Goal: Task Accomplishment & Management: Use online tool/utility

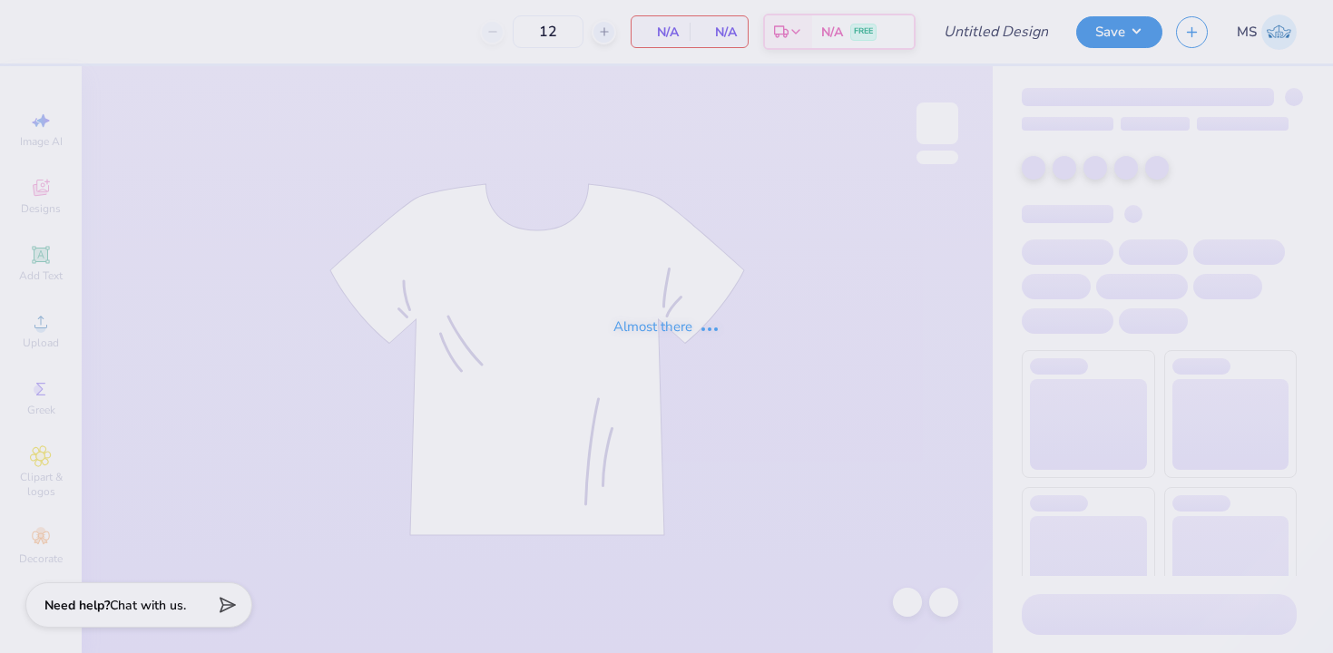
type input "Dg Shirts"
type input "24"
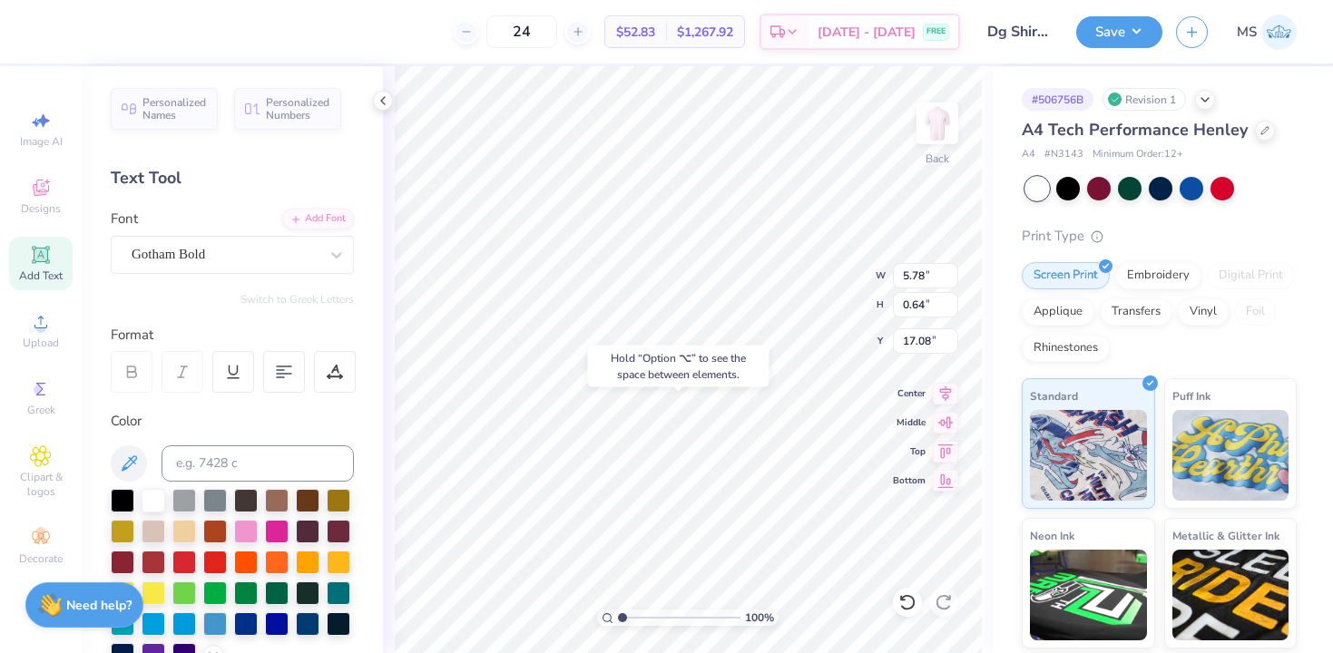
type input "13.25"
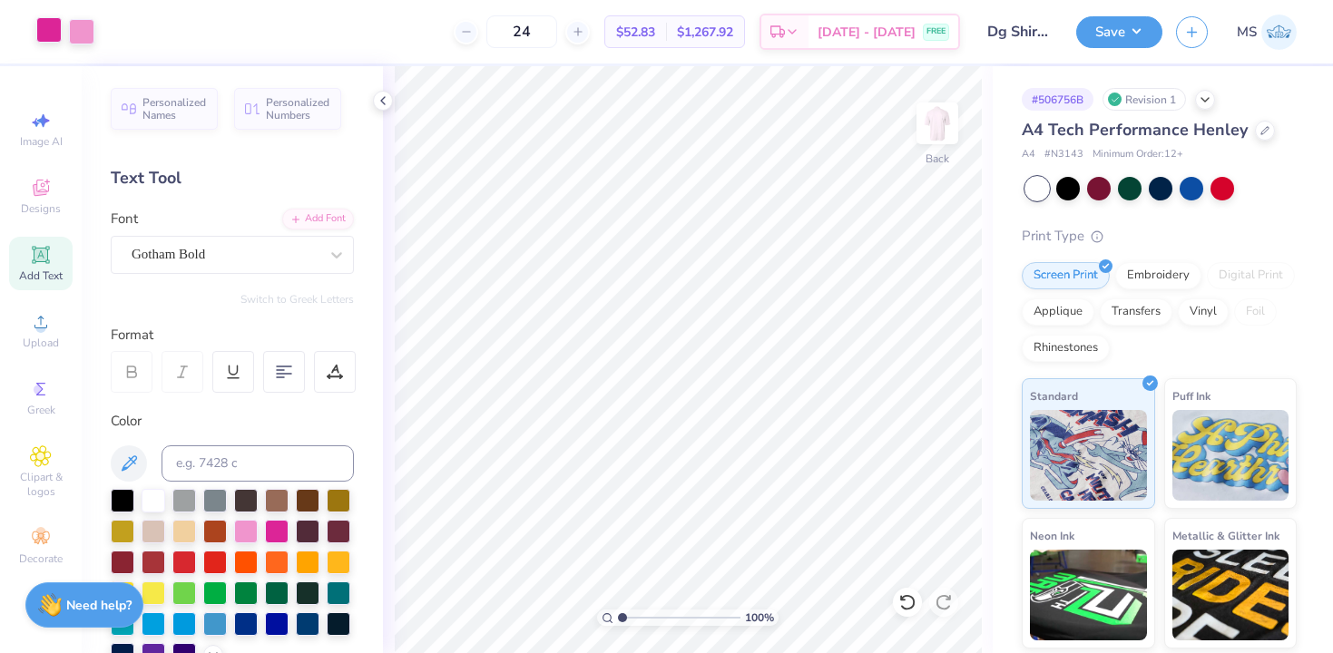
click at [62, 33] on div at bounding box center [48, 29] width 25 height 25
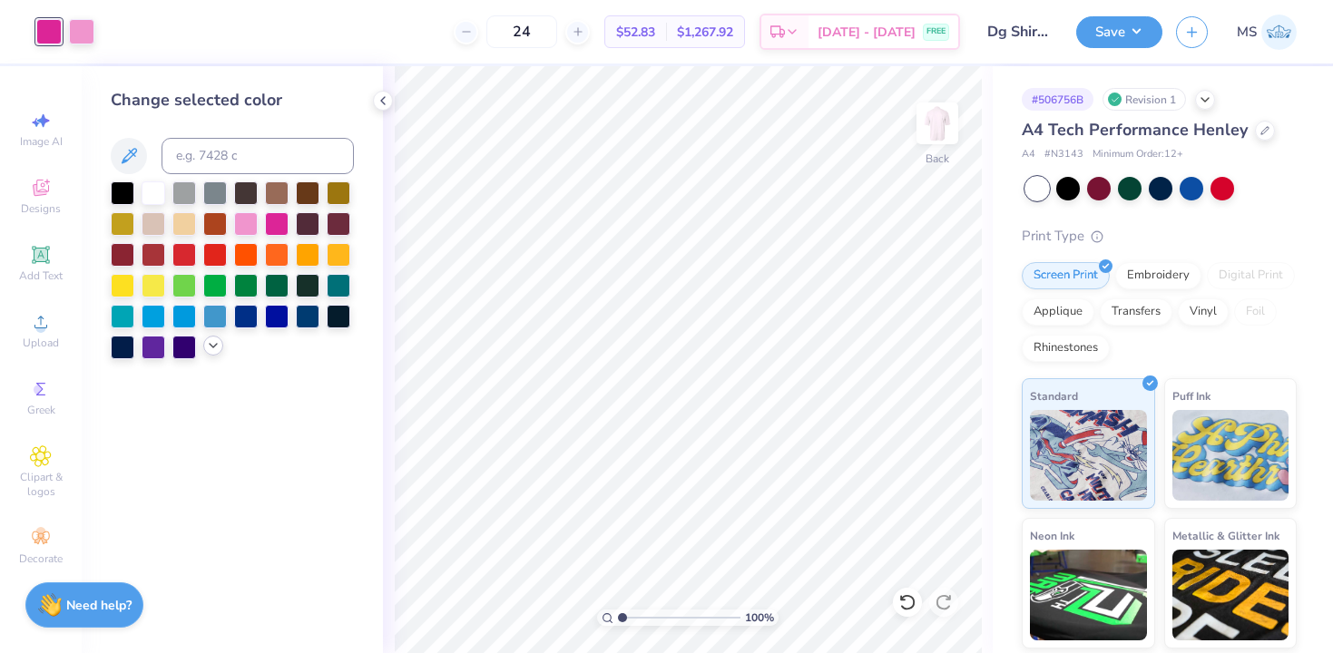
click at [209, 353] on div at bounding box center [213, 346] width 20 height 20
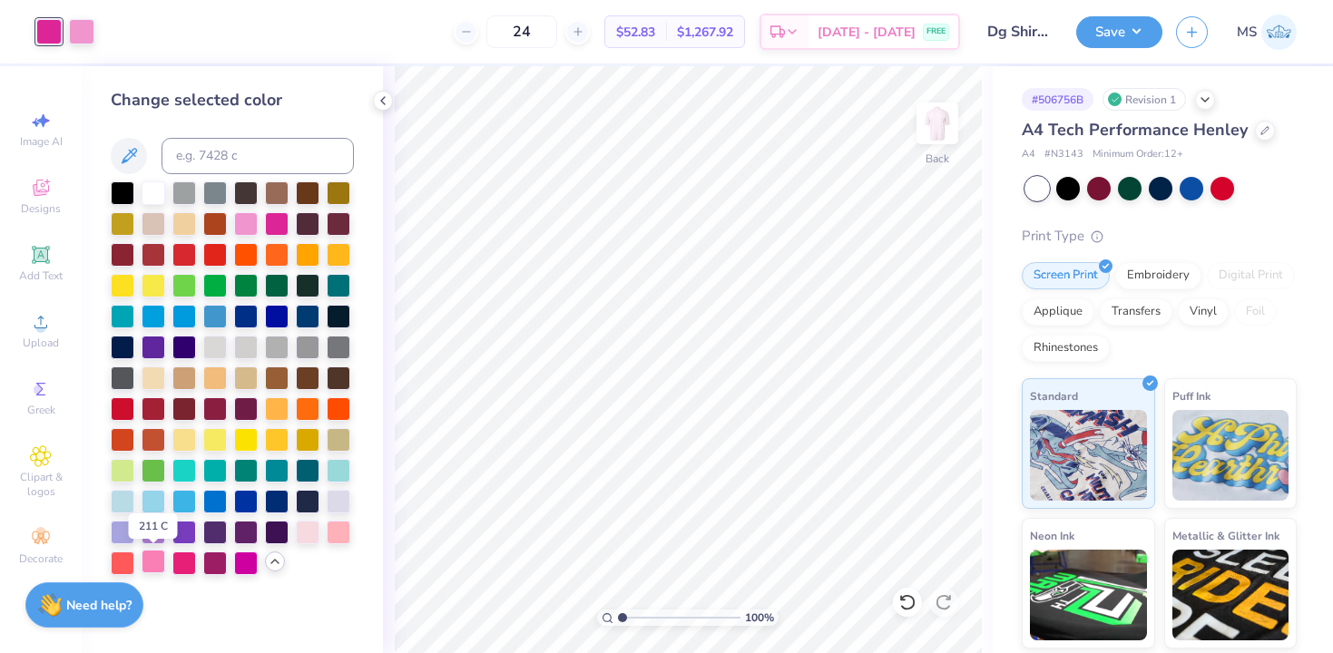
click at [151, 559] on div at bounding box center [154, 562] width 24 height 24
click at [88, 26] on div at bounding box center [81, 29] width 25 height 25
click at [210, 158] on input at bounding box center [257, 156] width 192 height 36
type input "224"
type input "222"
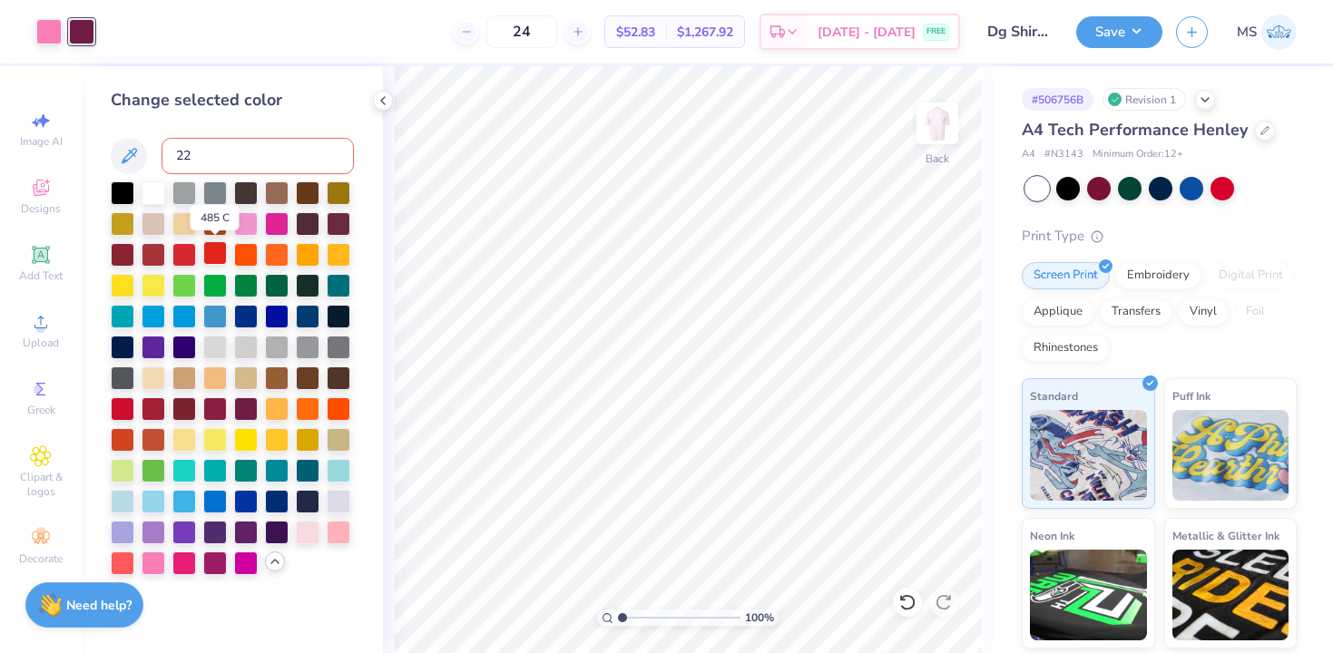
type input "223"
click at [45, 30] on div at bounding box center [48, 29] width 25 height 25
click at [339, 536] on div at bounding box center [339, 531] width 24 height 24
click at [154, 555] on div at bounding box center [154, 562] width 24 height 24
click at [210, 155] on input at bounding box center [257, 156] width 192 height 36
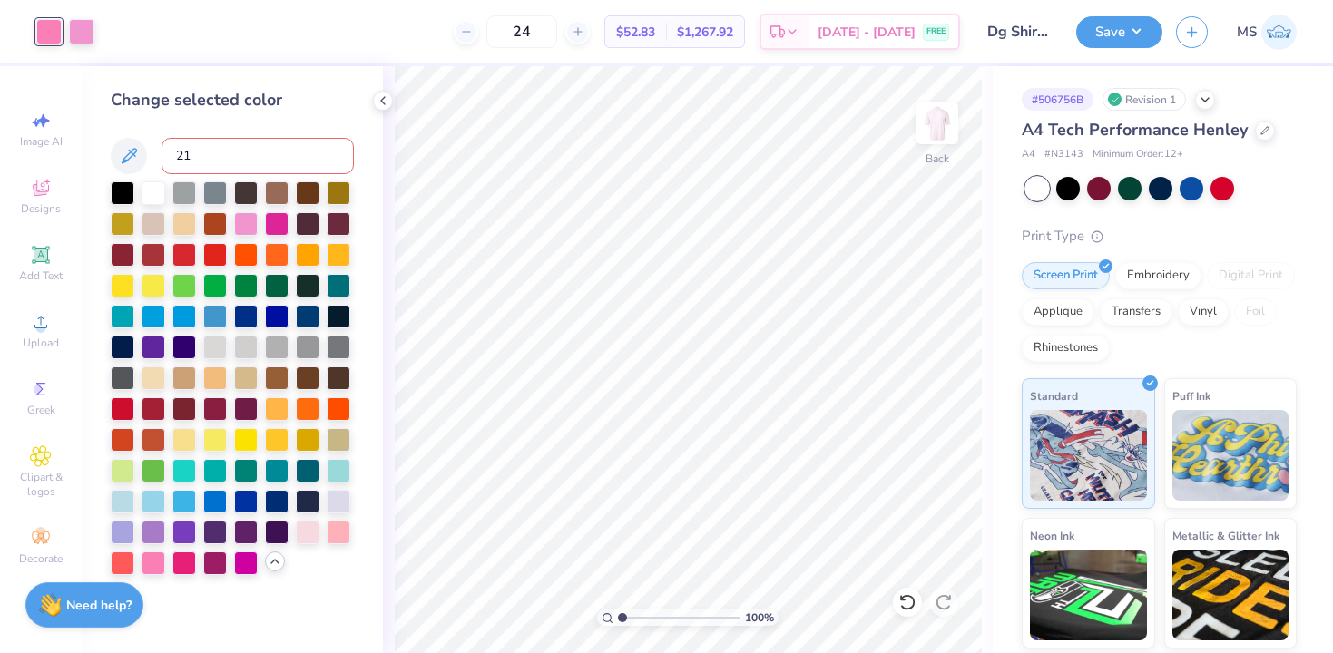
type input "212"
type input "210"
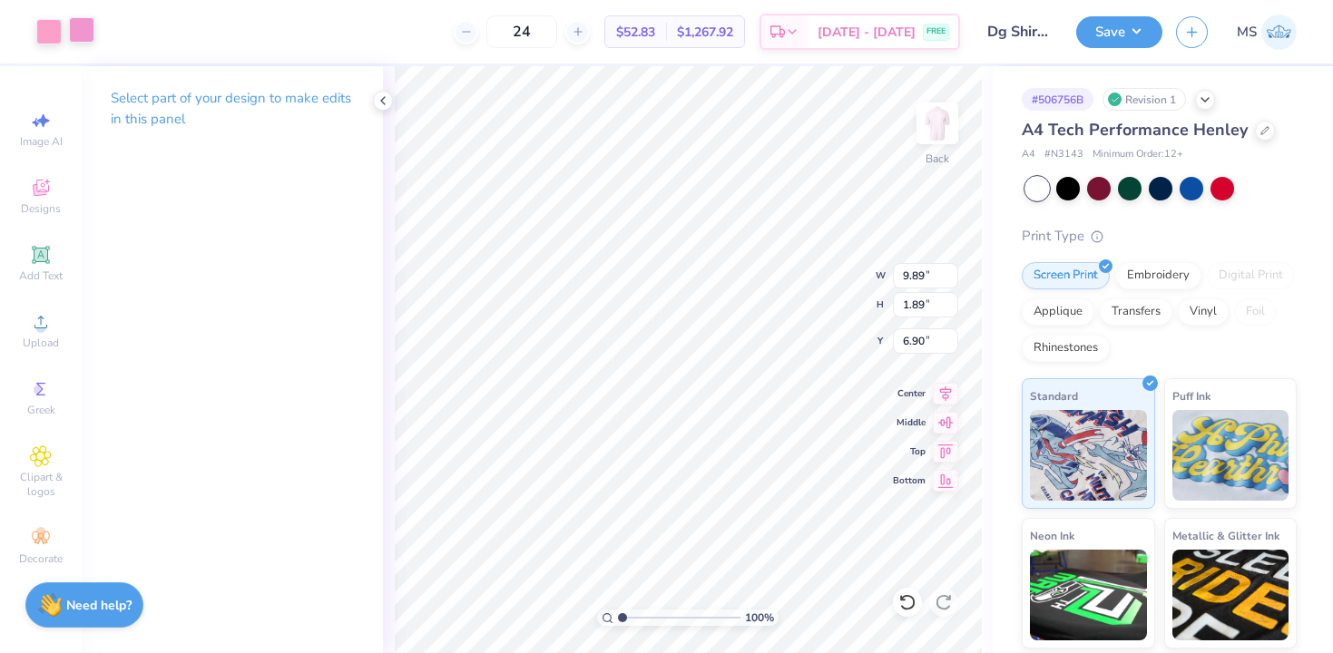
click at [77, 30] on div at bounding box center [81, 29] width 25 height 25
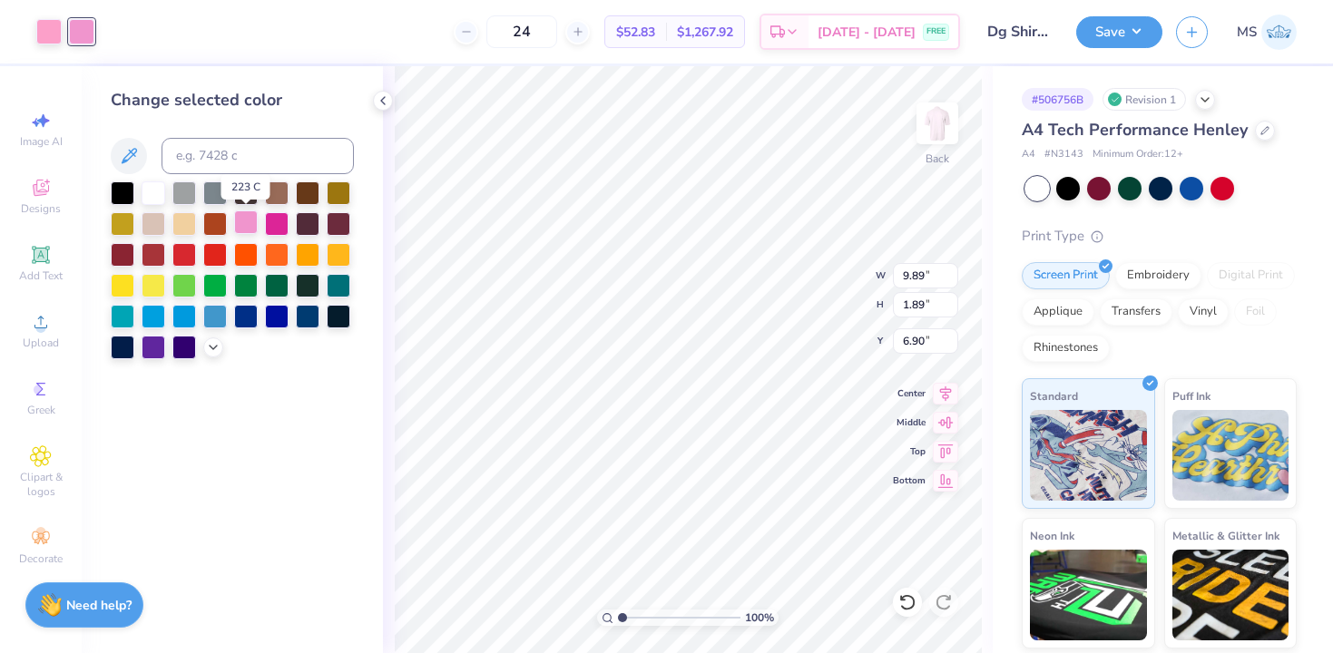
click at [245, 223] on div at bounding box center [246, 222] width 24 height 24
click at [246, 218] on div at bounding box center [246, 222] width 24 height 24
click at [45, 31] on div at bounding box center [48, 29] width 25 height 25
click at [248, 218] on div at bounding box center [246, 222] width 24 height 24
click at [907, 598] on icon at bounding box center [907, 602] width 18 height 18
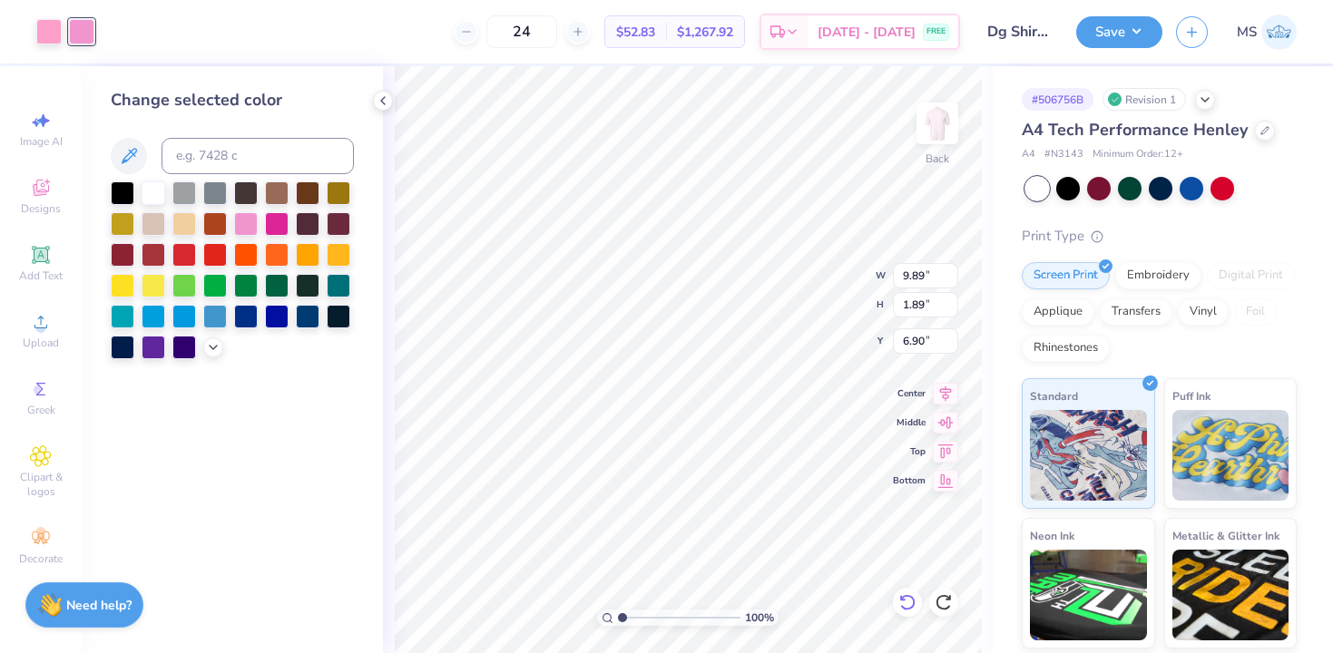
click at [912, 601] on icon at bounding box center [907, 602] width 18 height 18
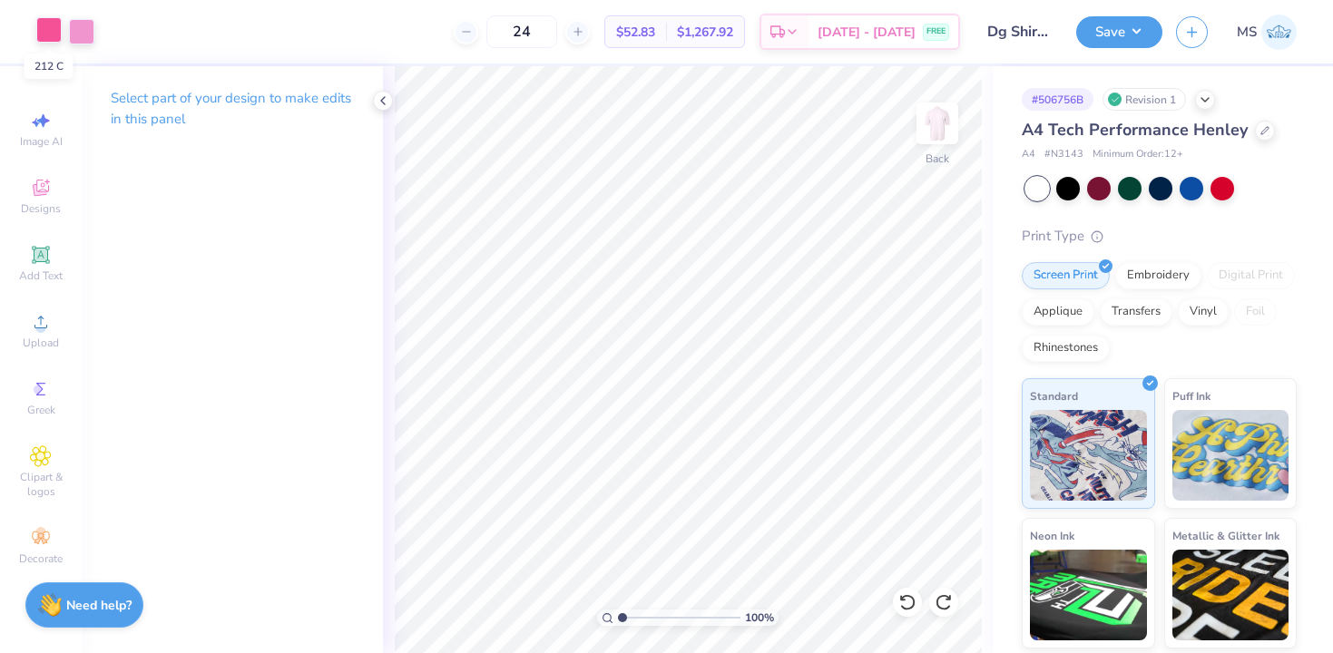
click at [59, 32] on div at bounding box center [48, 29] width 25 height 25
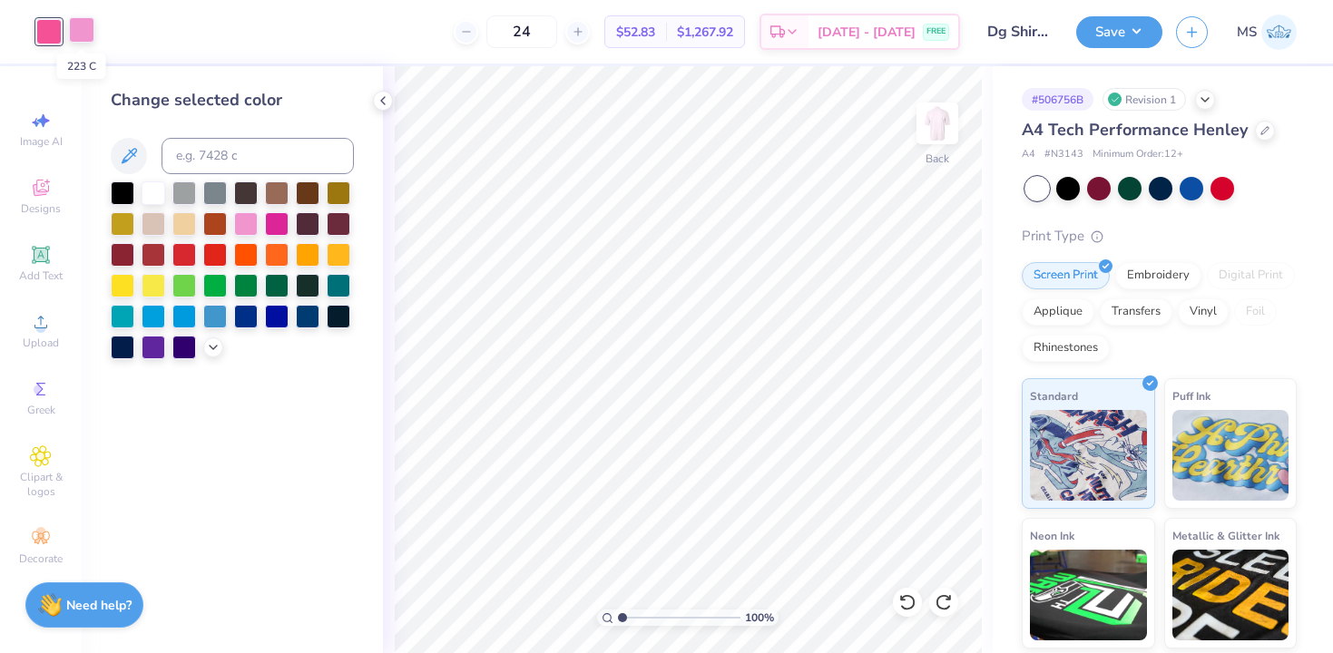
click at [81, 29] on div at bounding box center [81, 29] width 25 height 25
click at [213, 349] on icon at bounding box center [213, 345] width 15 height 15
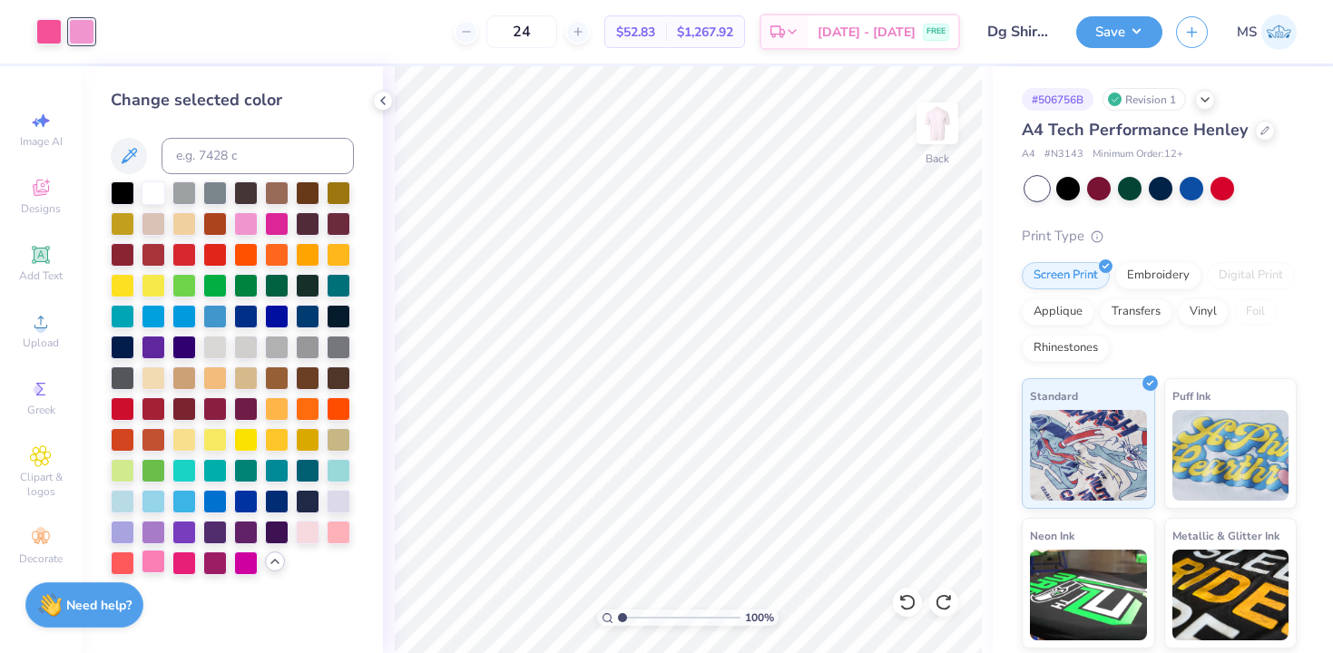
click at [153, 561] on div at bounding box center [154, 562] width 24 height 24
click at [52, 38] on div at bounding box center [48, 29] width 25 height 25
click at [242, 219] on div at bounding box center [246, 222] width 24 height 24
click at [189, 153] on input at bounding box center [257, 156] width 192 height 36
type input "212"
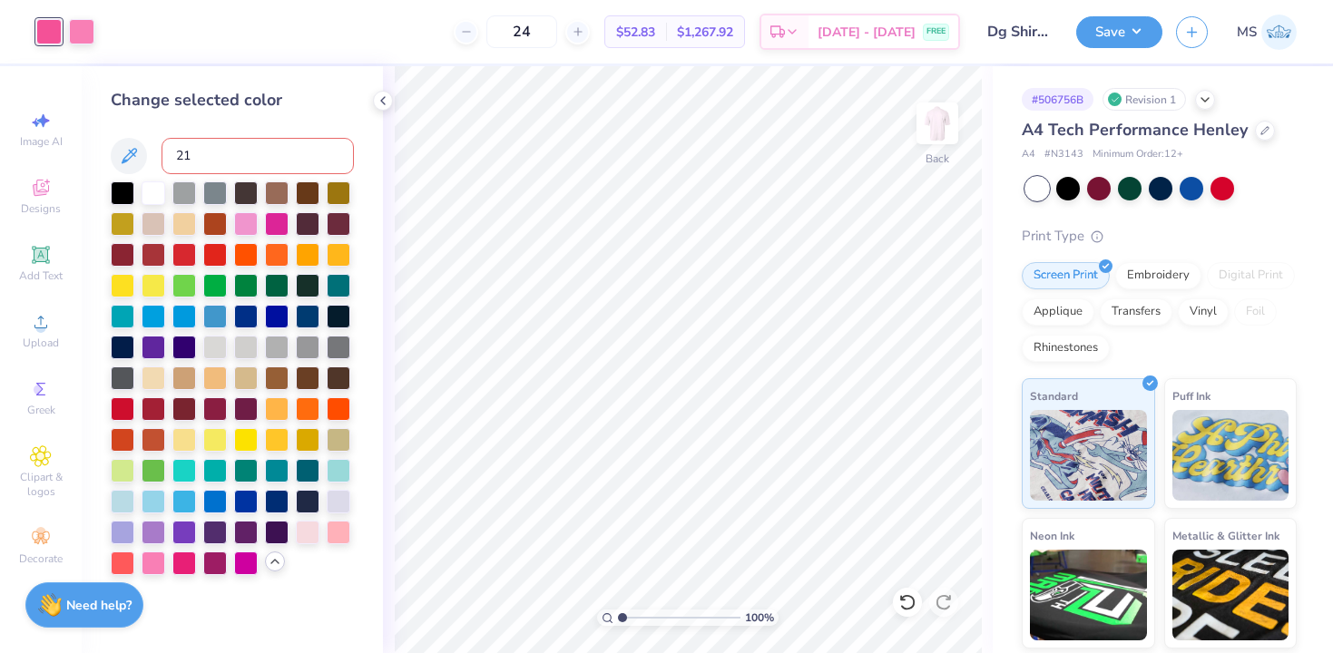
type input "210"
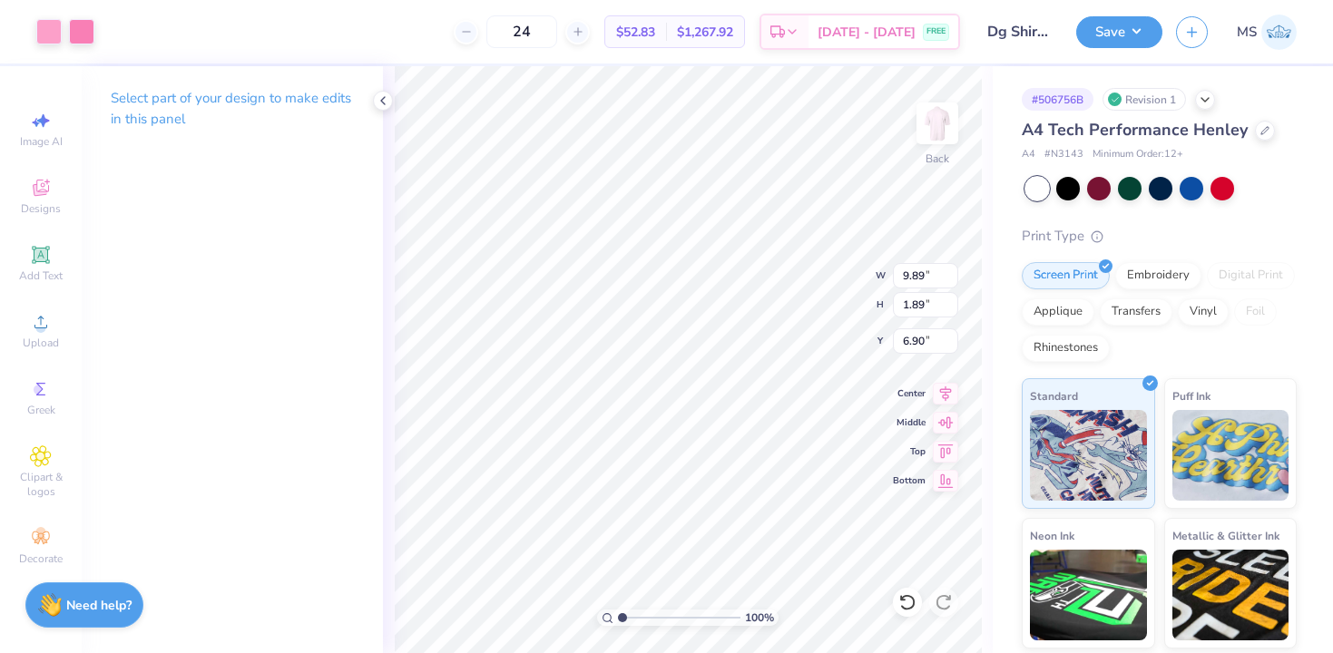
type input "15.76"
type input "10.00"
type input "4.55"
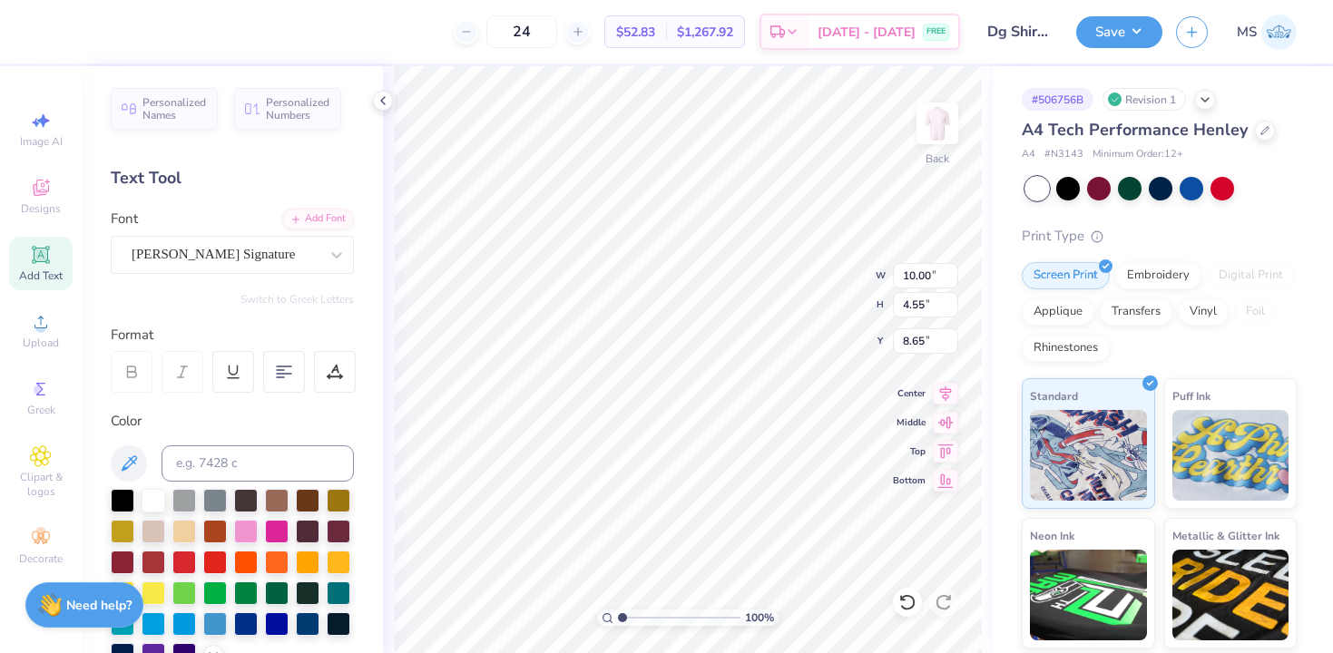
type input "6.74"
type input "9.89"
type input "1.89"
type input "11.36"
click at [904, 601] on icon at bounding box center [907, 602] width 18 height 18
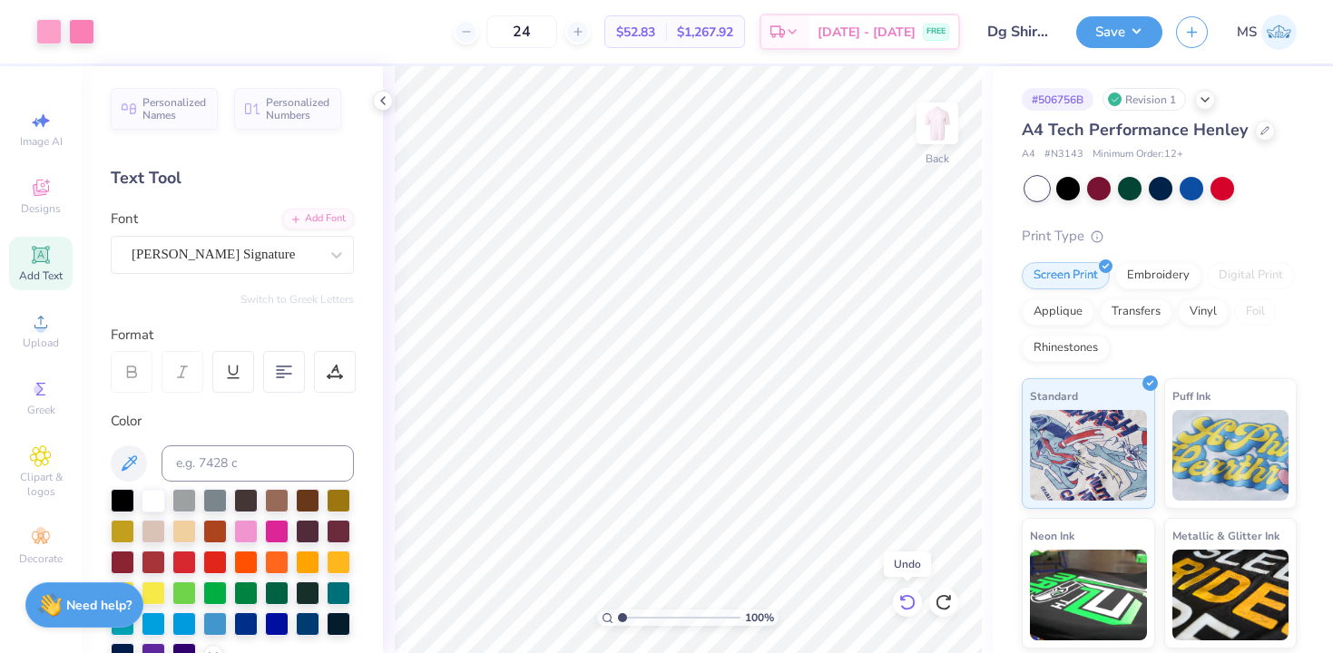
click at [904, 601] on icon at bounding box center [907, 602] width 18 height 18
click at [82, 35] on div at bounding box center [81, 29] width 25 height 25
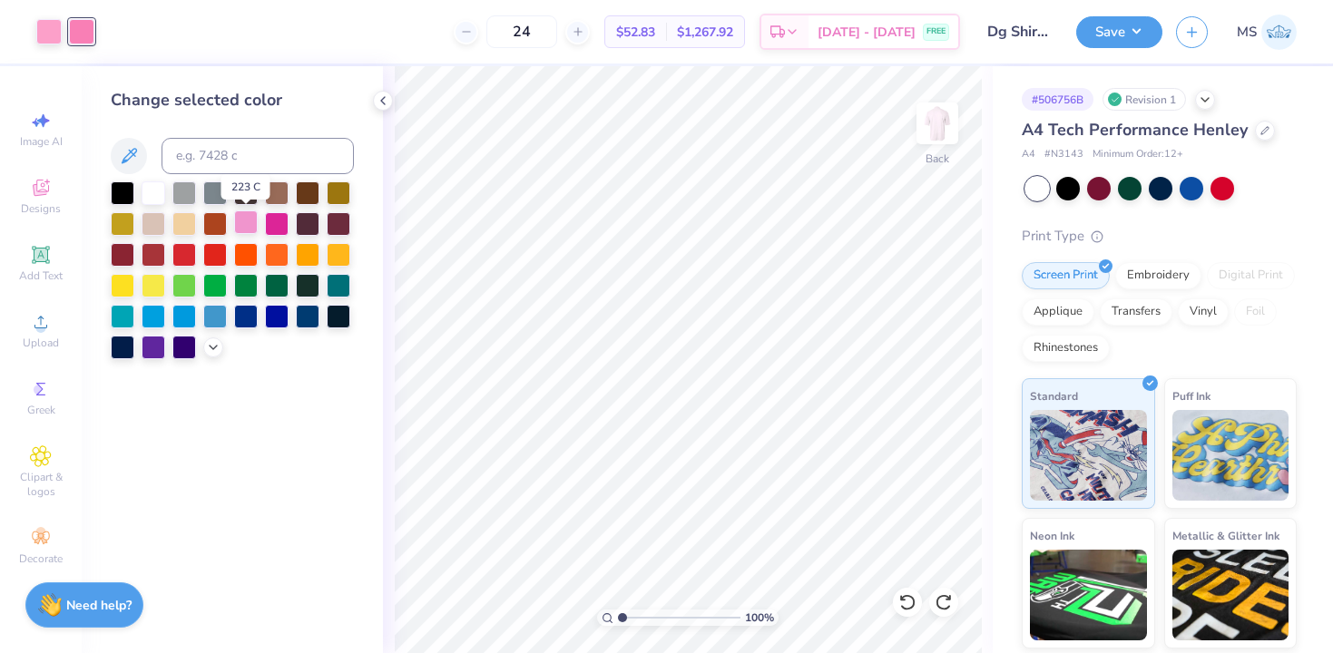
click at [249, 216] on div at bounding box center [246, 222] width 24 height 24
click at [46, 30] on div at bounding box center [48, 29] width 25 height 25
click at [251, 218] on div at bounding box center [246, 222] width 24 height 24
click at [212, 344] on icon at bounding box center [213, 345] width 15 height 15
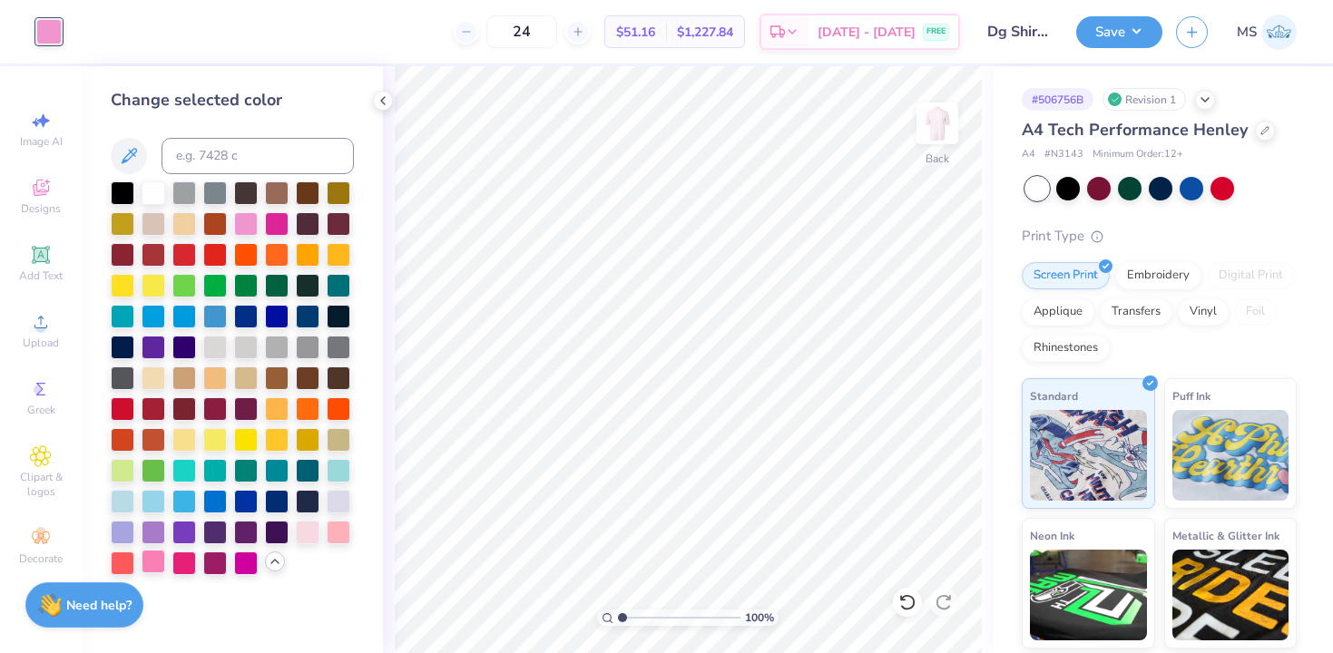
click at [153, 568] on div at bounding box center [154, 562] width 24 height 24
click at [914, 601] on icon at bounding box center [907, 602] width 18 height 18
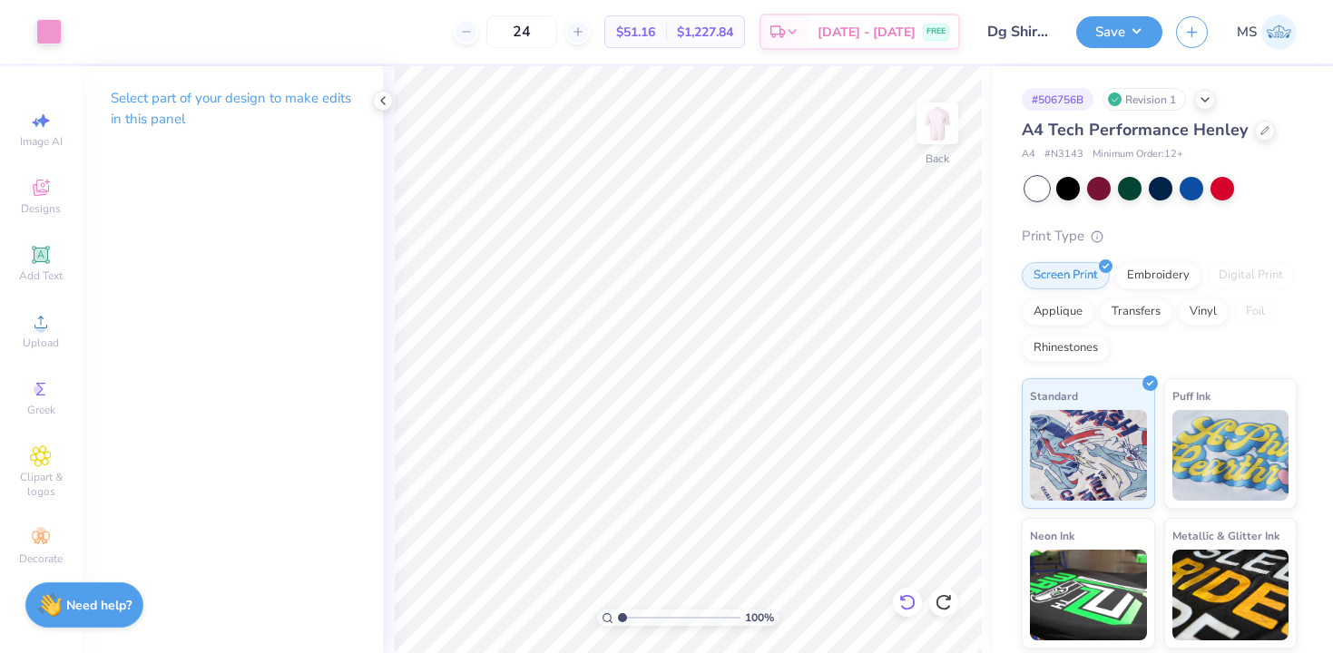
click at [904, 601] on icon at bounding box center [907, 602] width 18 height 18
click at [44, 19] on div at bounding box center [48, 29] width 25 height 25
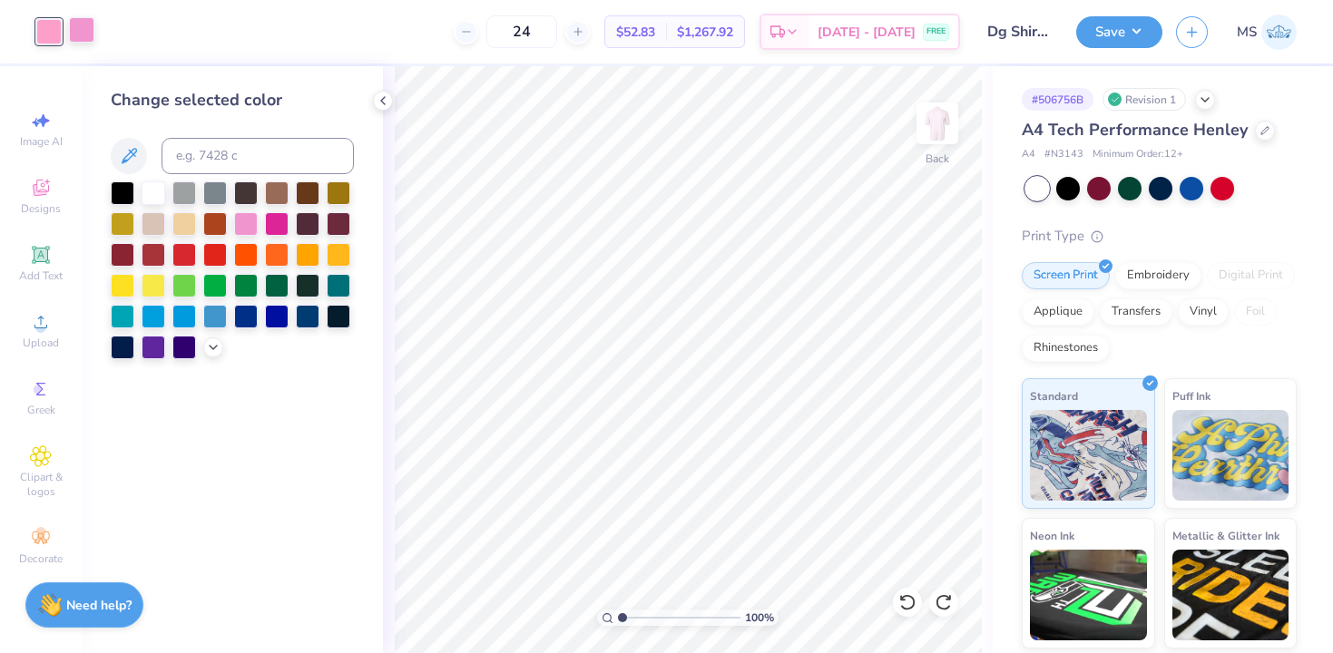
click at [83, 29] on div at bounding box center [81, 29] width 25 height 25
click at [211, 348] on icon at bounding box center [213, 345] width 15 height 15
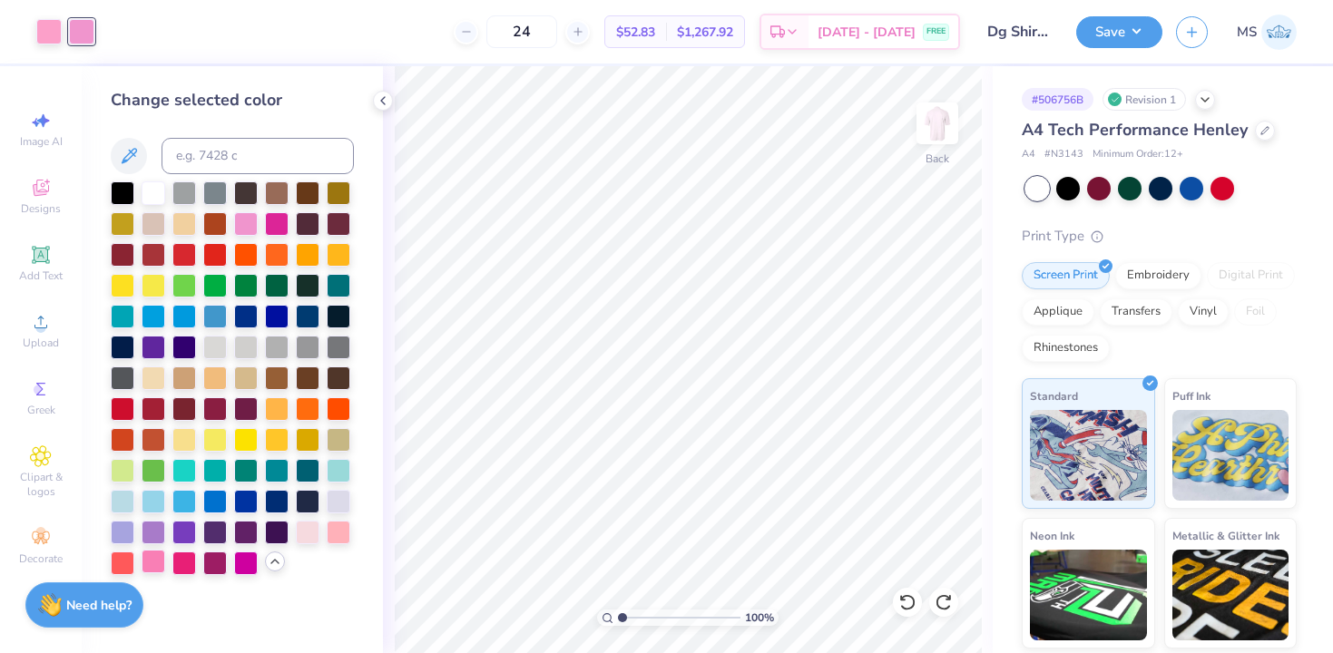
click at [152, 567] on div at bounding box center [154, 562] width 24 height 24
click at [52, 31] on div at bounding box center [48, 29] width 25 height 25
click at [249, 225] on div at bounding box center [246, 222] width 24 height 24
click at [83, 32] on div at bounding box center [81, 29] width 25 height 25
click at [157, 565] on div at bounding box center [154, 562] width 24 height 24
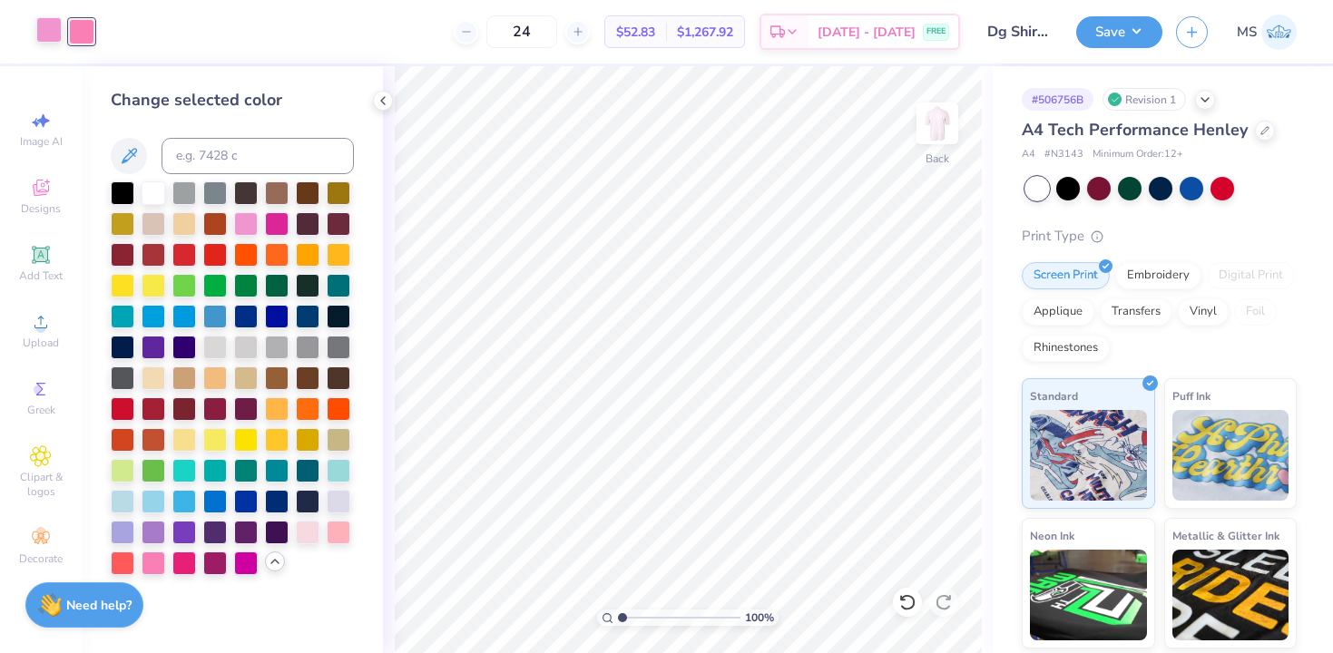
click at [52, 30] on div at bounding box center [48, 29] width 25 height 25
click at [245, 224] on div at bounding box center [246, 222] width 24 height 24
click at [203, 161] on input at bounding box center [257, 156] width 192 height 36
type input "210"
click at [97, 29] on div "Art colors 24 $52.83 Per Item $1,267.92 Total Est. Delivery Sep 6 - 9 FREE Desi…" at bounding box center [666, 32] width 1333 height 64
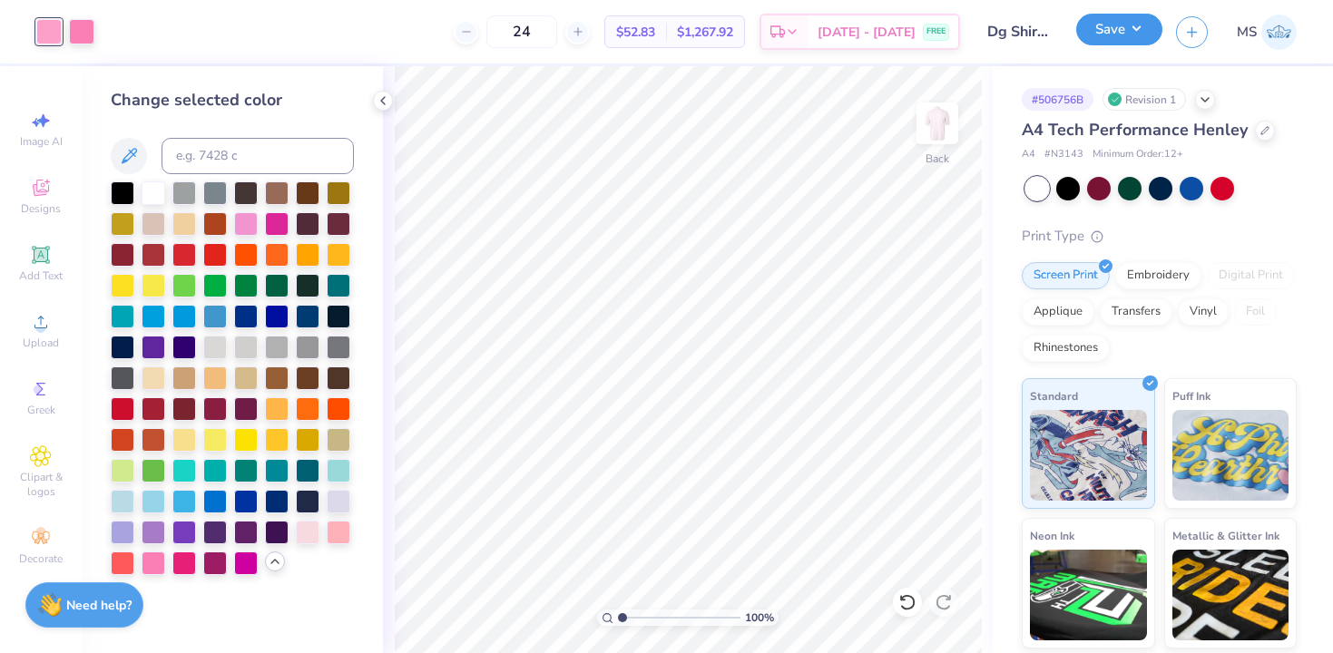
click at [1091, 25] on button "Save" at bounding box center [1119, 30] width 86 height 32
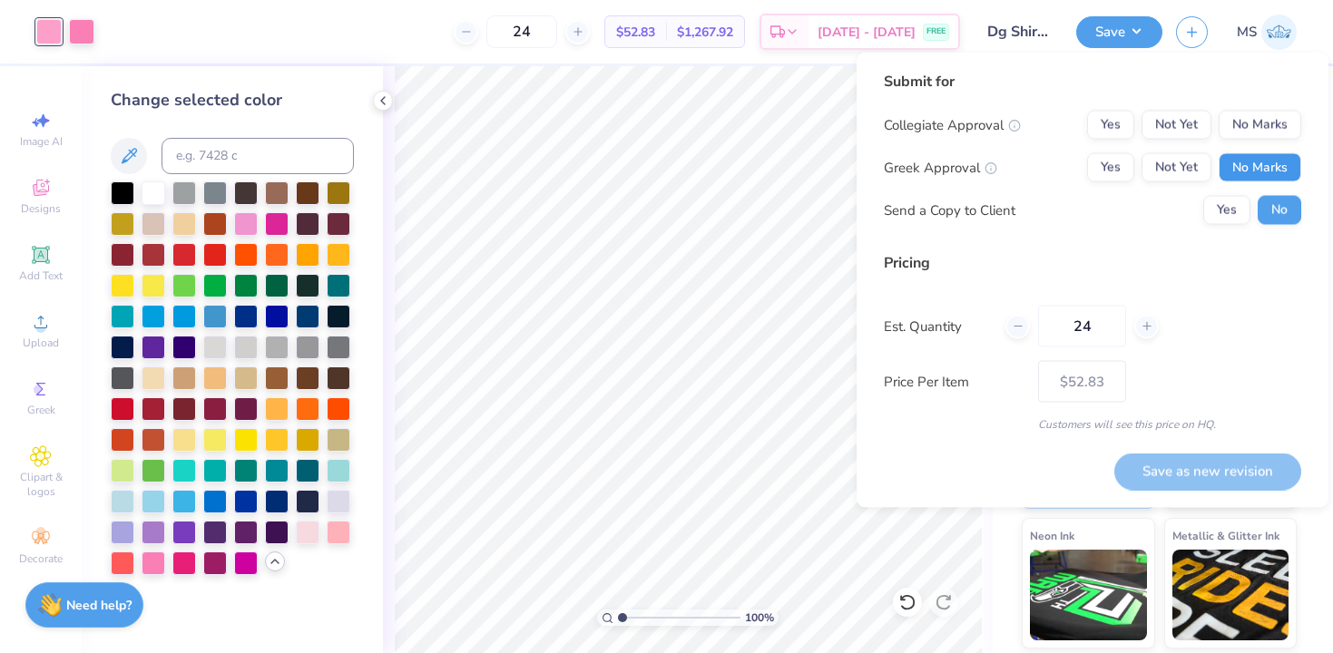
click at [1264, 171] on button "No Marks" at bounding box center [1259, 167] width 83 height 29
click at [1116, 168] on button "Yes" at bounding box center [1110, 167] width 47 height 29
click at [1276, 118] on button "No Marks" at bounding box center [1259, 125] width 83 height 29
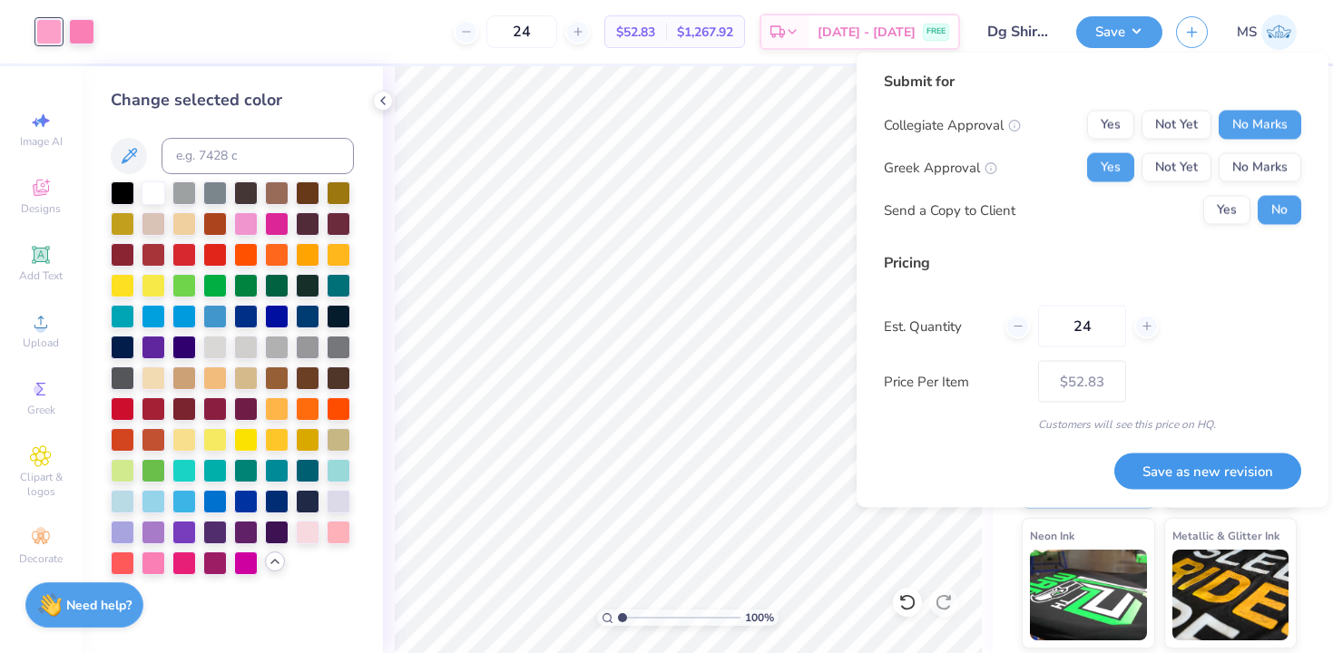
click at [1227, 472] on button "Save as new revision" at bounding box center [1207, 471] width 187 height 37
type input "$52.83"
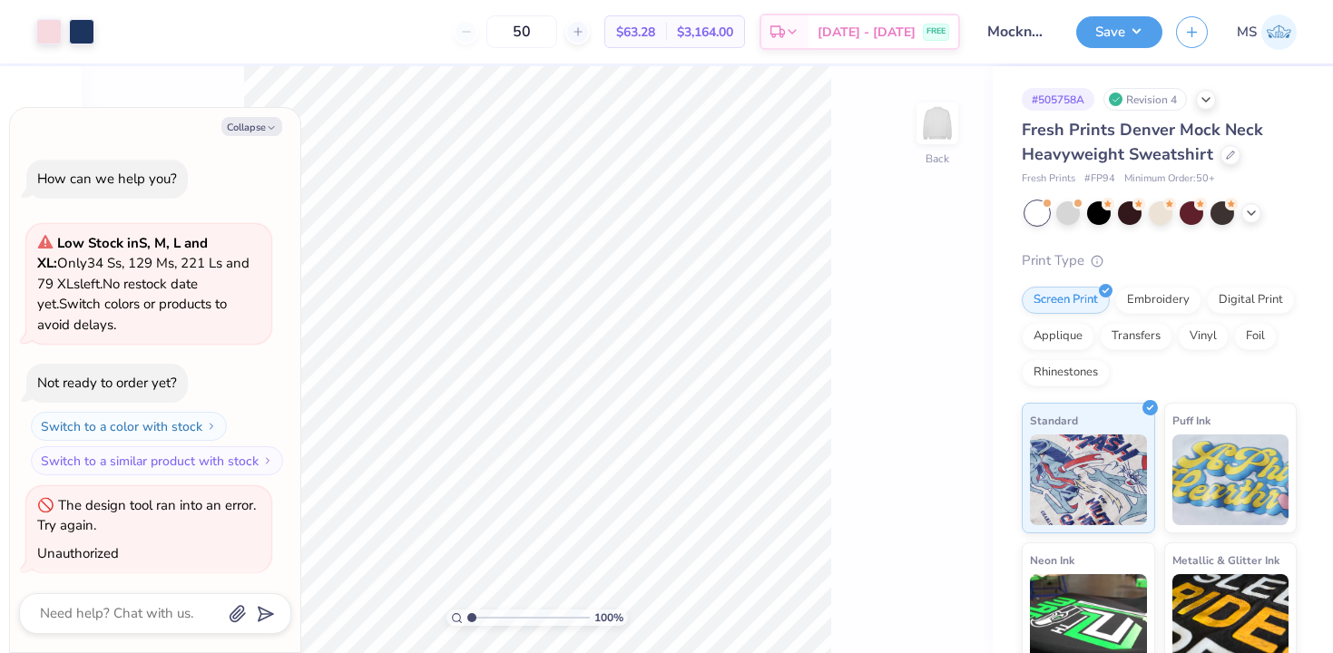
scroll to position [3, 0]
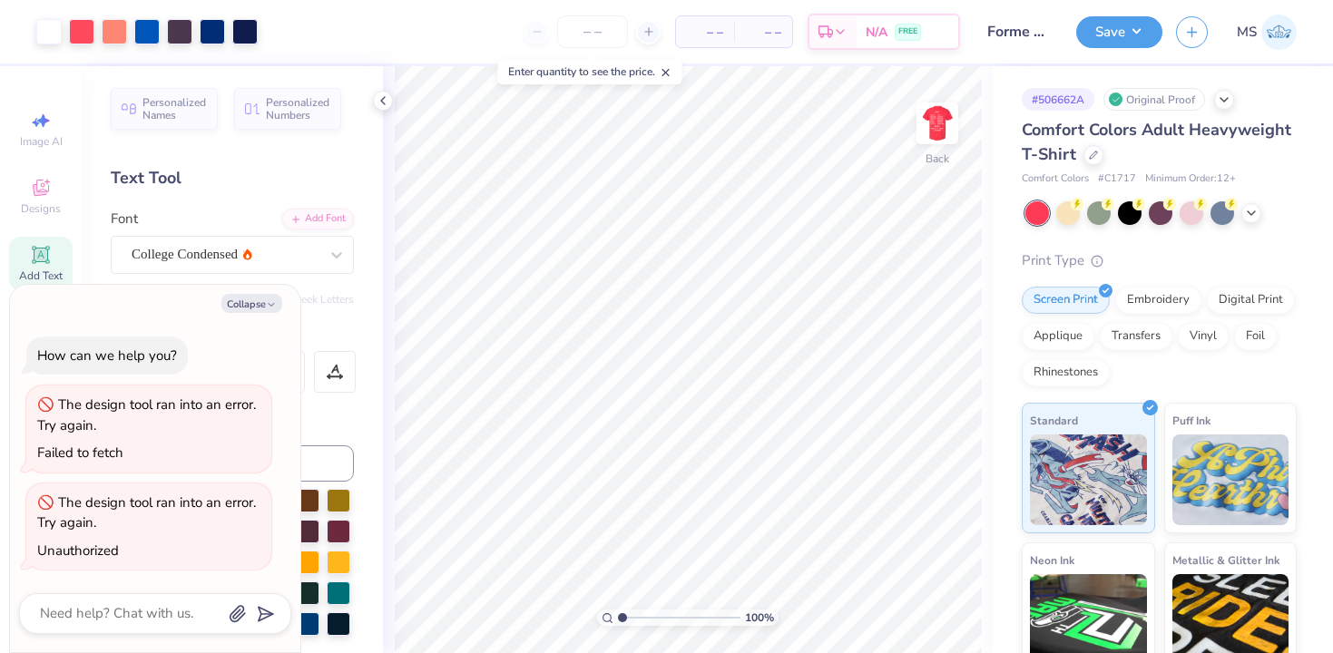
type textarea "x"
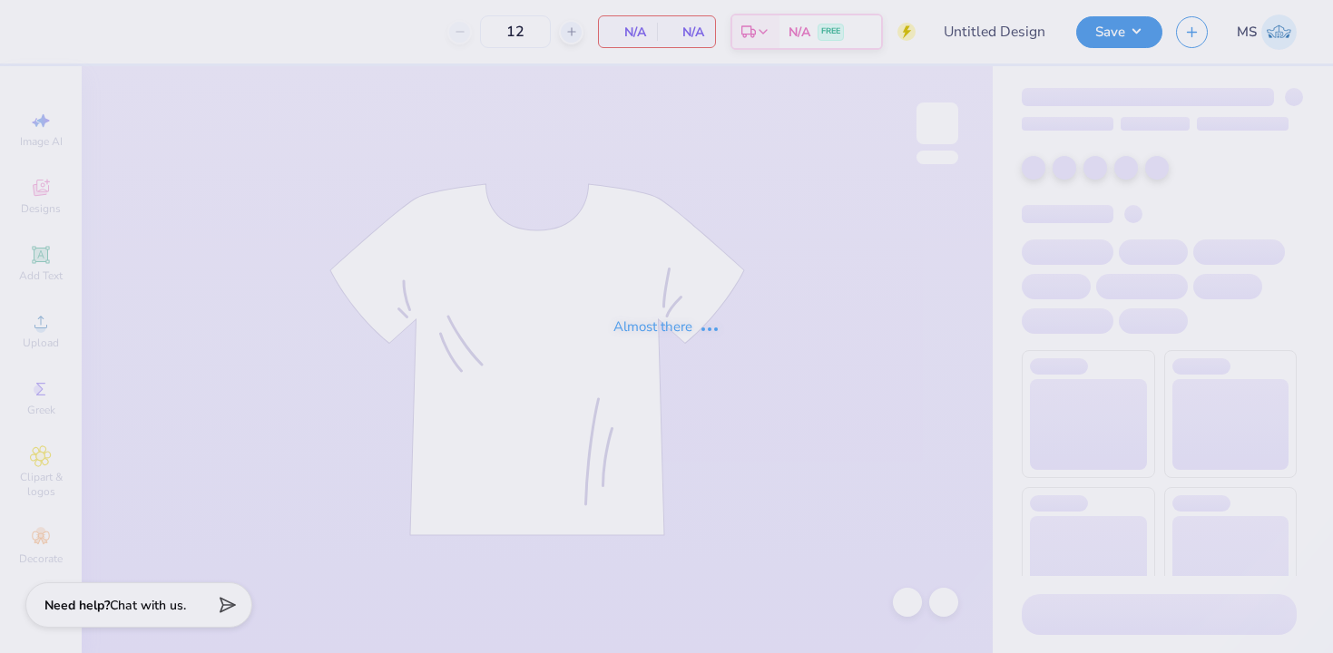
type input "Forme rev night shirt"
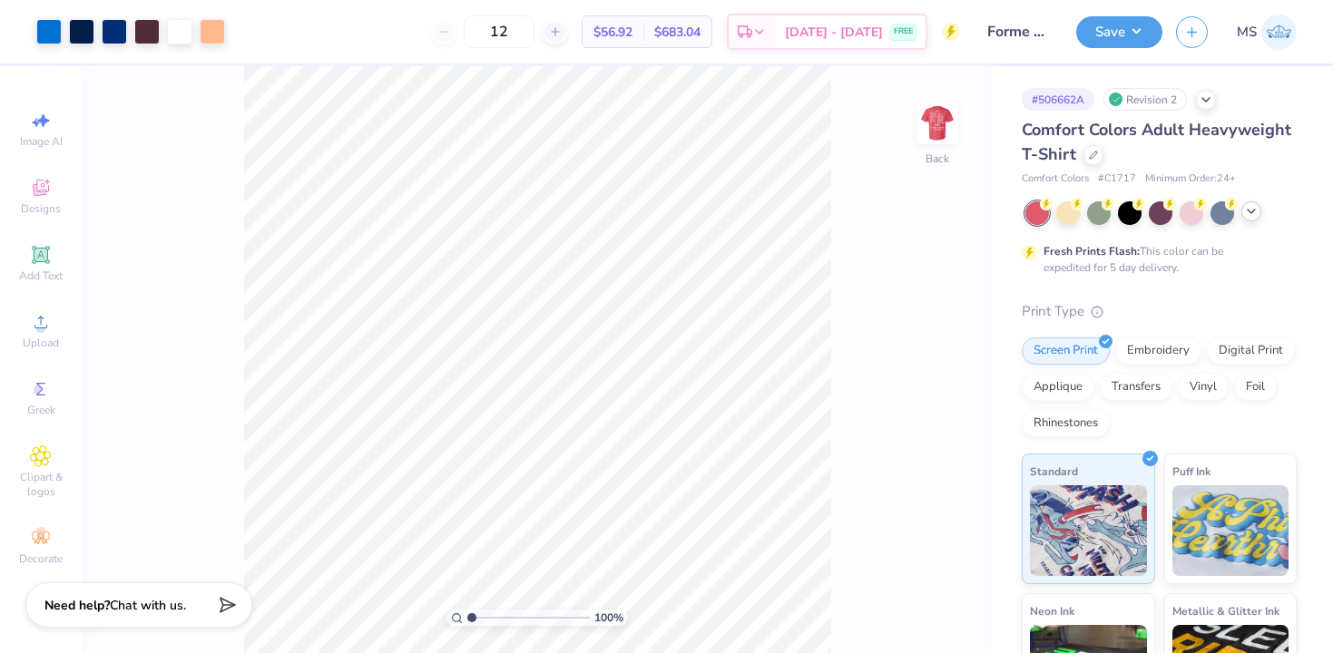
click at [1258, 214] on div at bounding box center [1251, 211] width 20 height 20
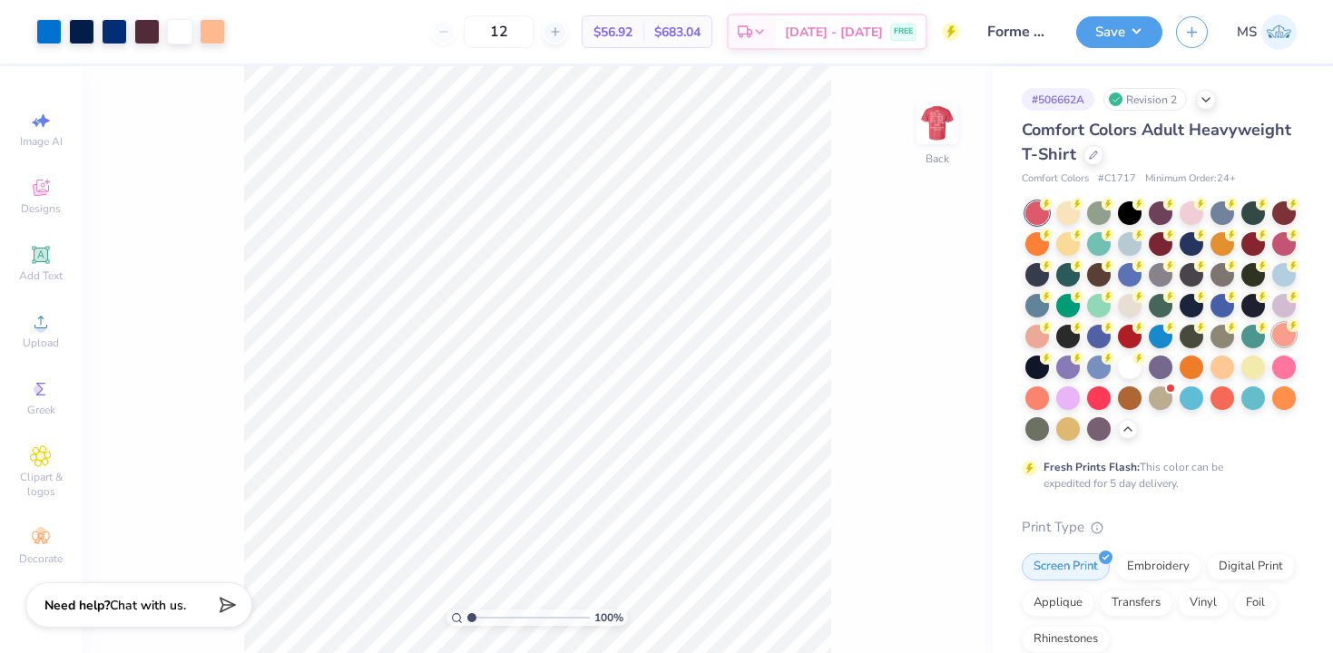
click at [1283, 337] on div at bounding box center [1284, 335] width 24 height 24
click at [1192, 220] on div at bounding box center [1191, 212] width 24 height 24
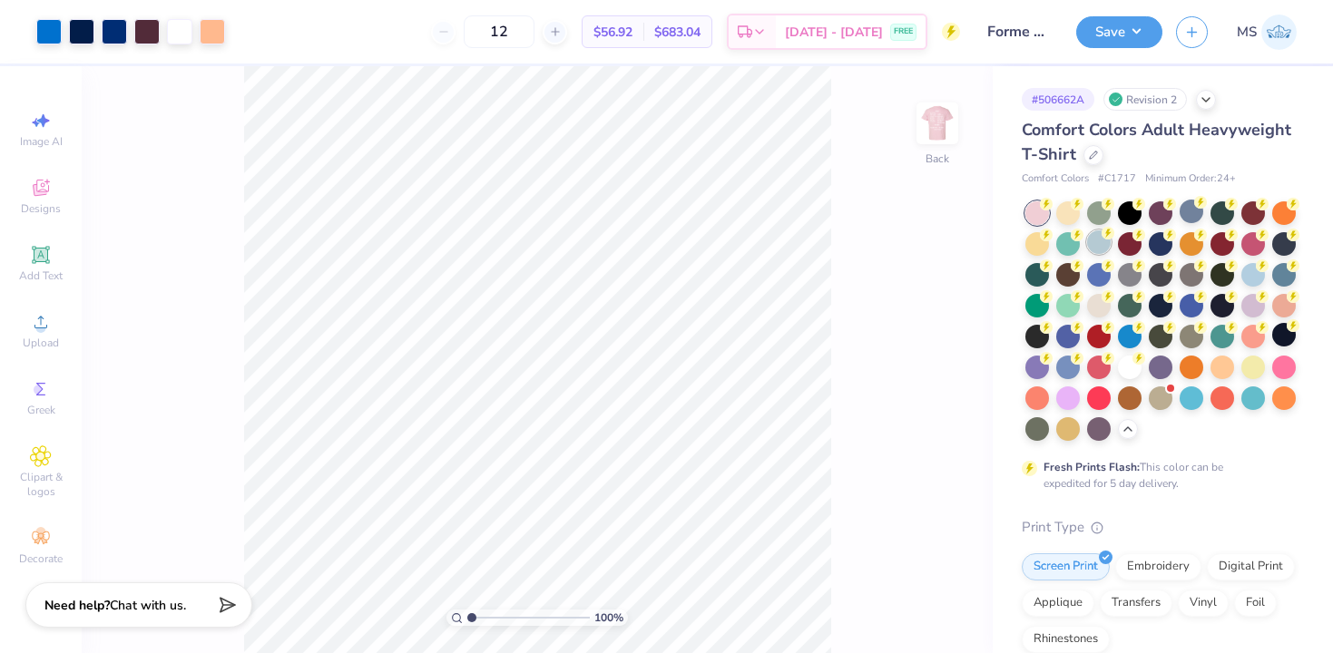
click at [1099, 241] on div at bounding box center [1099, 242] width 24 height 24
click at [1070, 404] on div at bounding box center [1068, 398] width 24 height 24
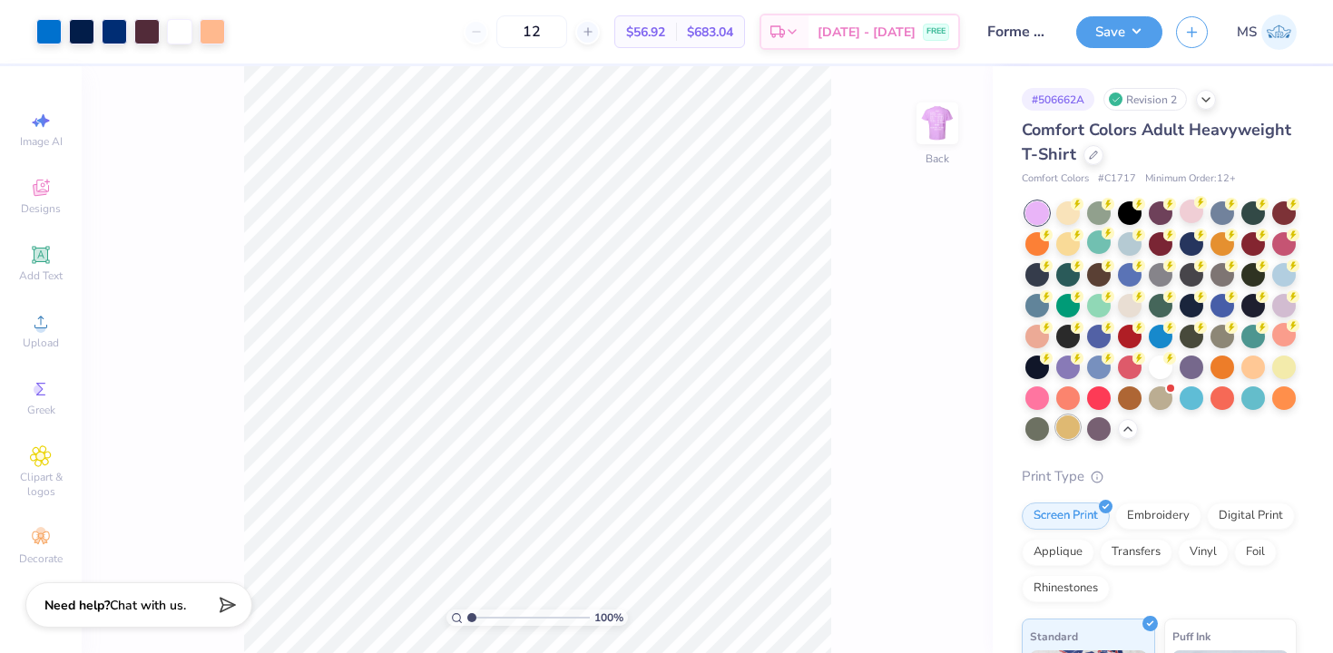
click at [1071, 432] on div at bounding box center [1068, 427] width 24 height 24
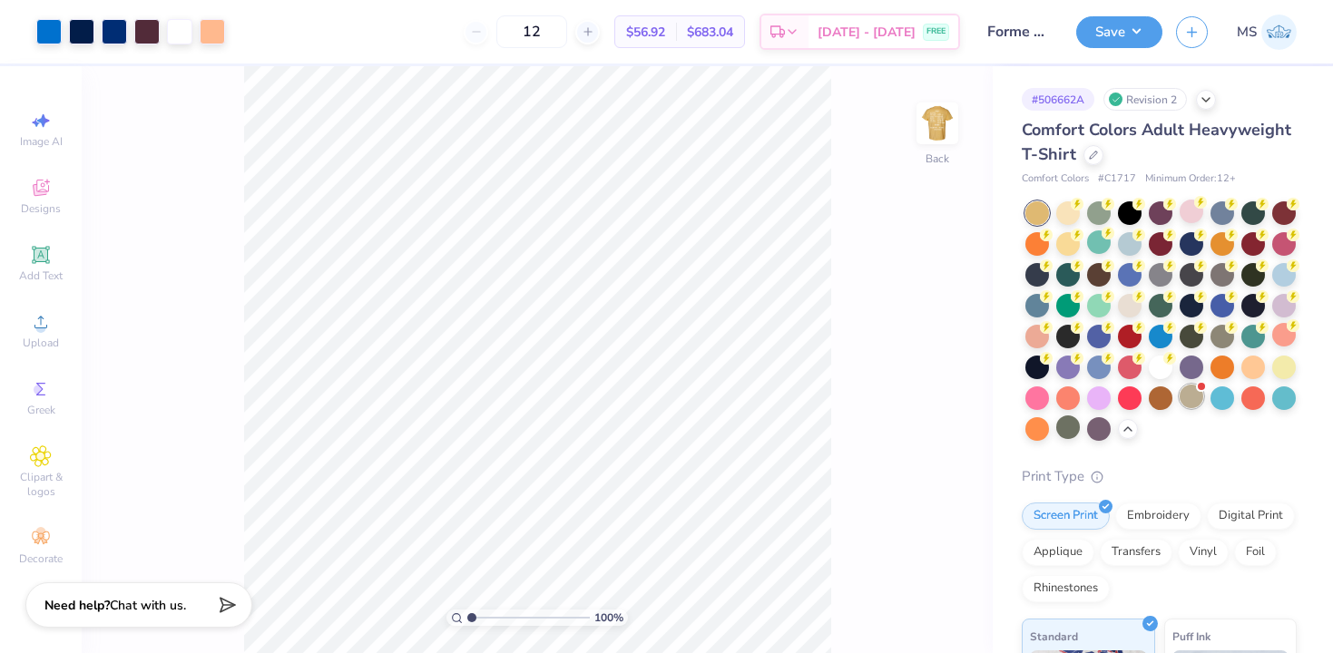
click at [1183, 399] on div at bounding box center [1191, 397] width 24 height 24
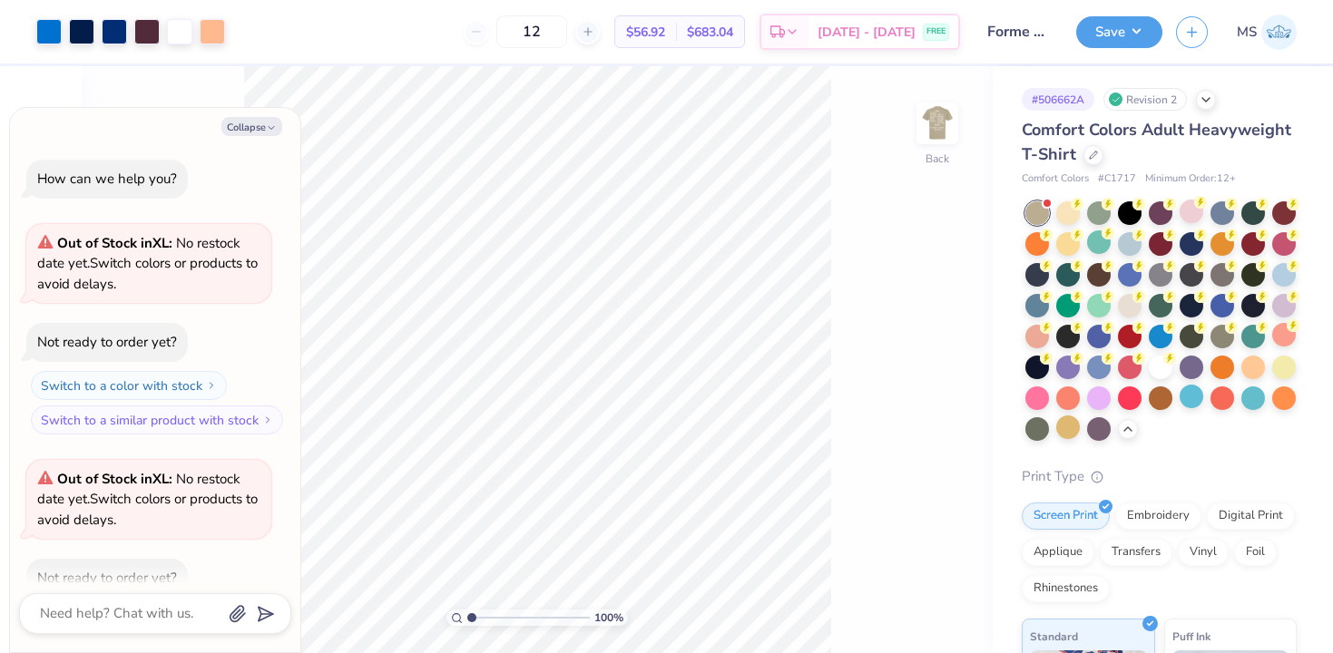
scroll to position [100, 0]
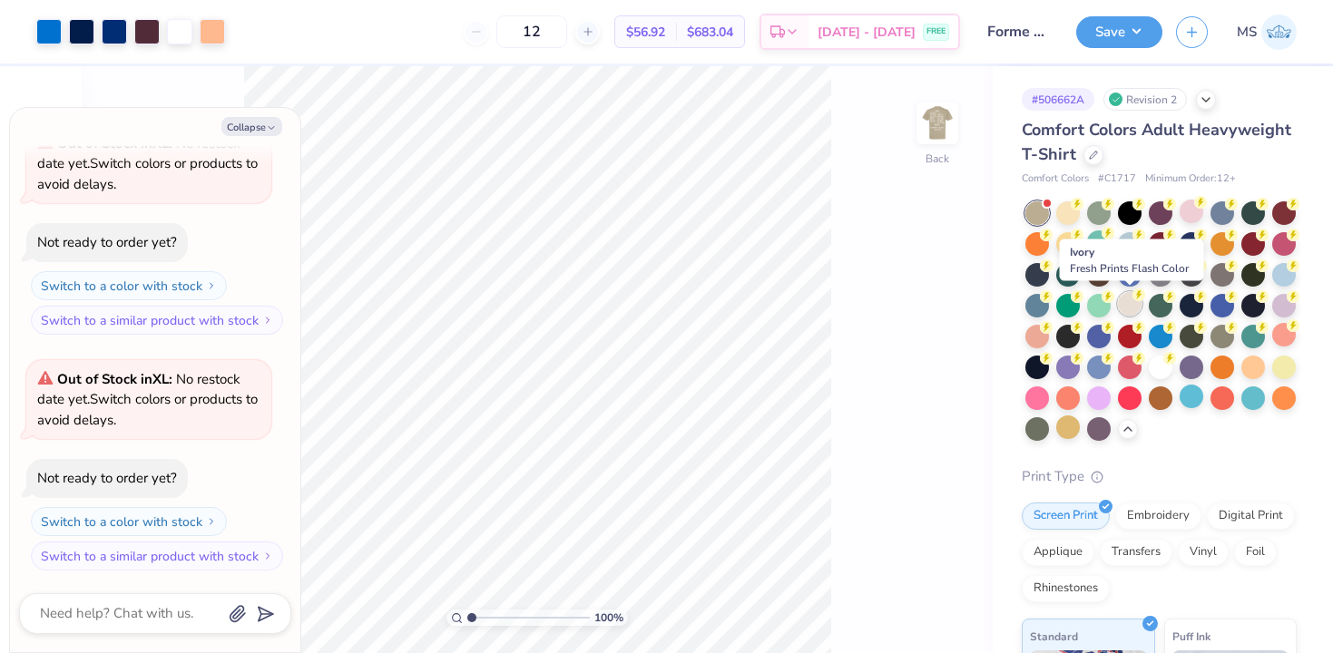
click at [1131, 308] on div at bounding box center [1130, 304] width 24 height 24
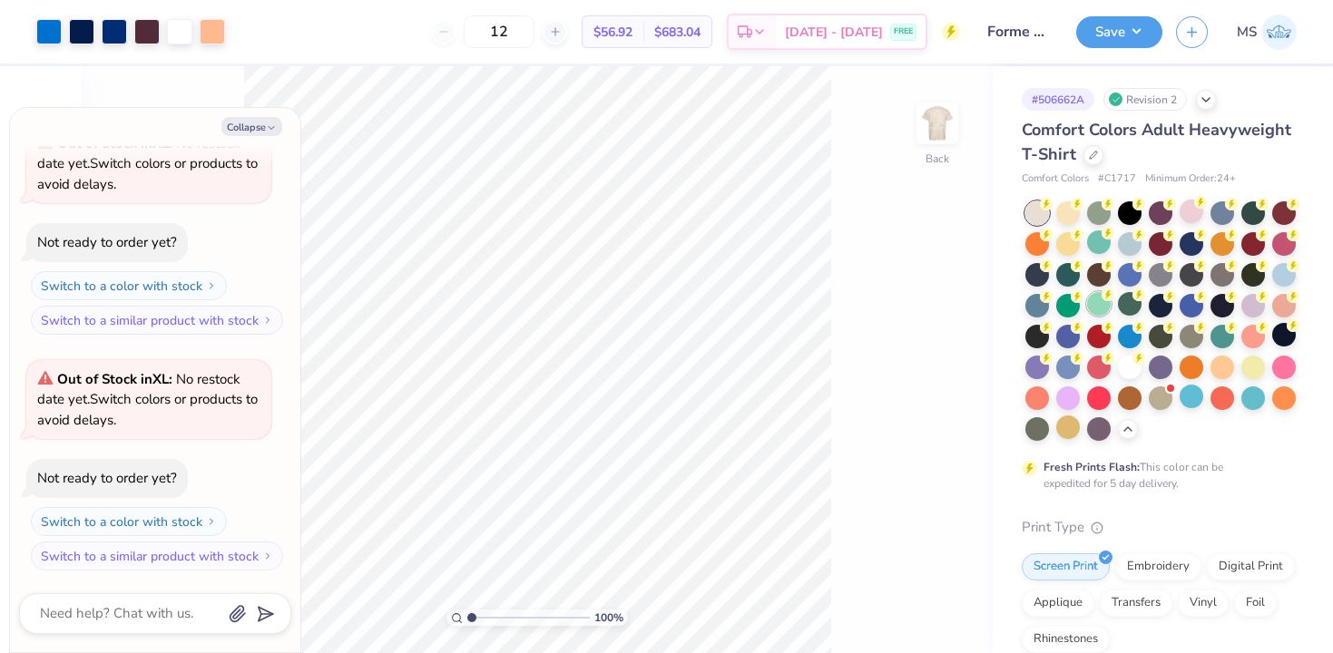
click at [1100, 310] on div at bounding box center [1099, 304] width 24 height 24
click at [1106, 246] on div at bounding box center [1099, 242] width 24 height 24
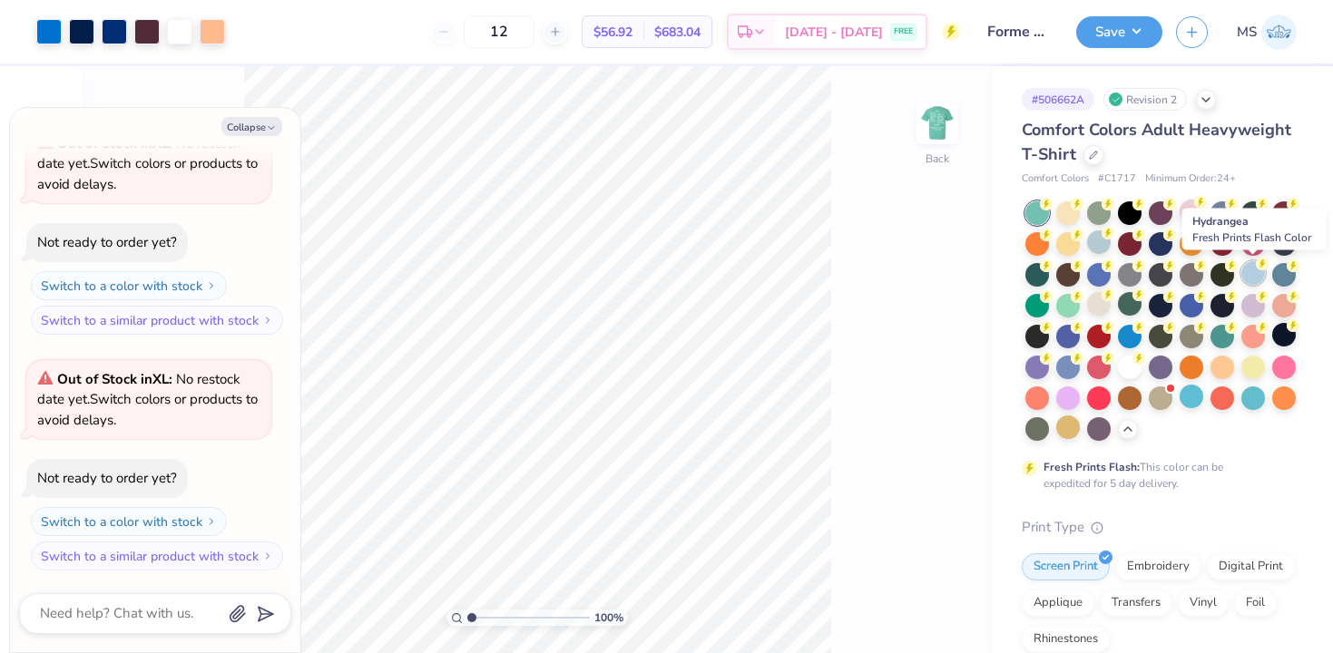
click at [1256, 281] on div at bounding box center [1253, 273] width 24 height 24
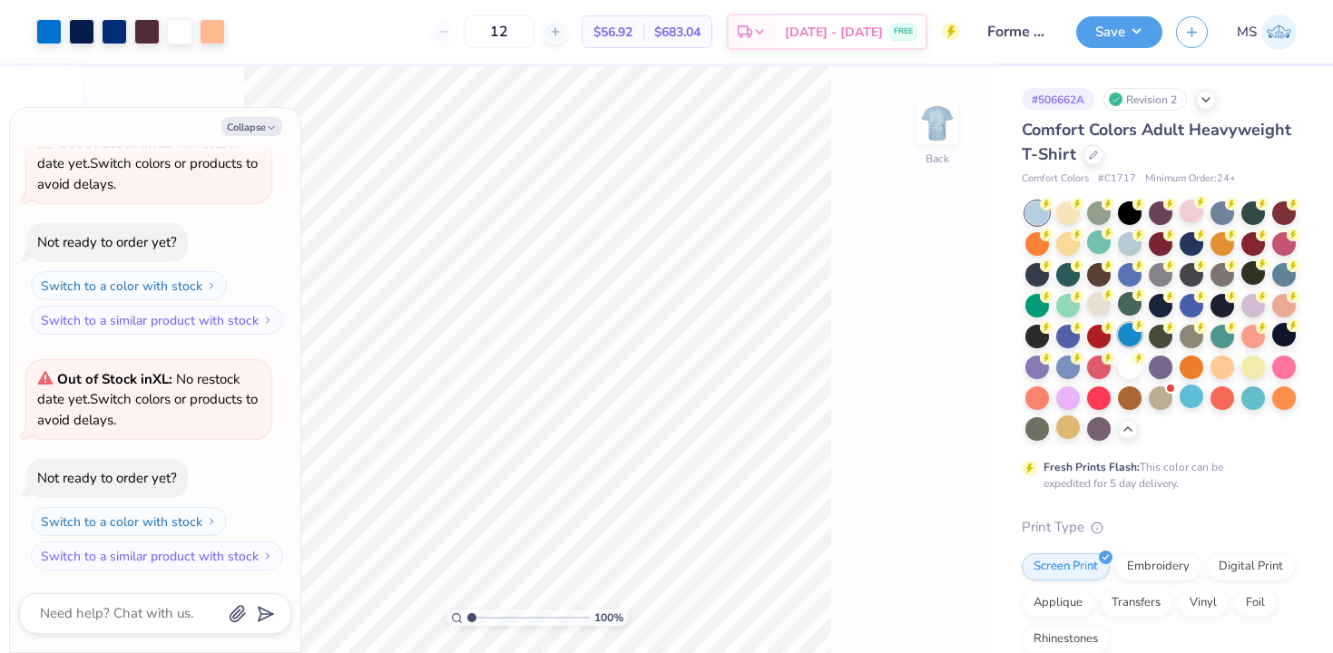
click at [1131, 341] on div at bounding box center [1130, 335] width 24 height 24
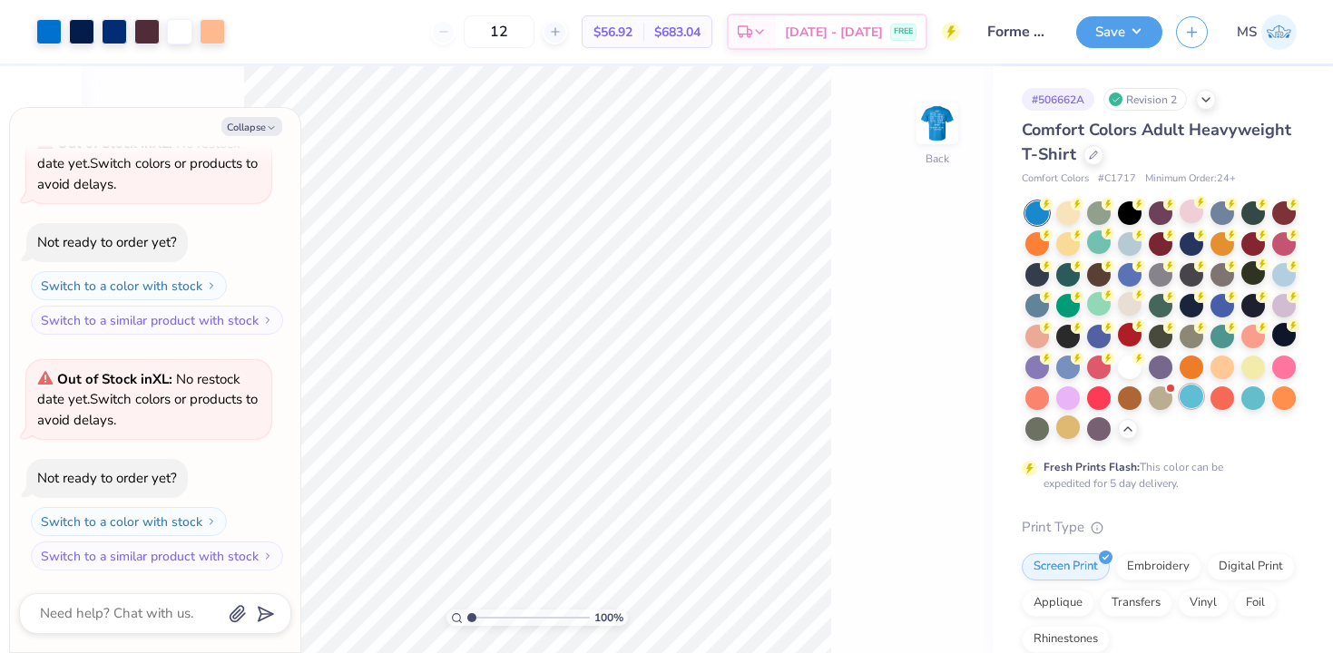
click at [1183, 399] on div at bounding box center [1191, 397] width 24 height 24
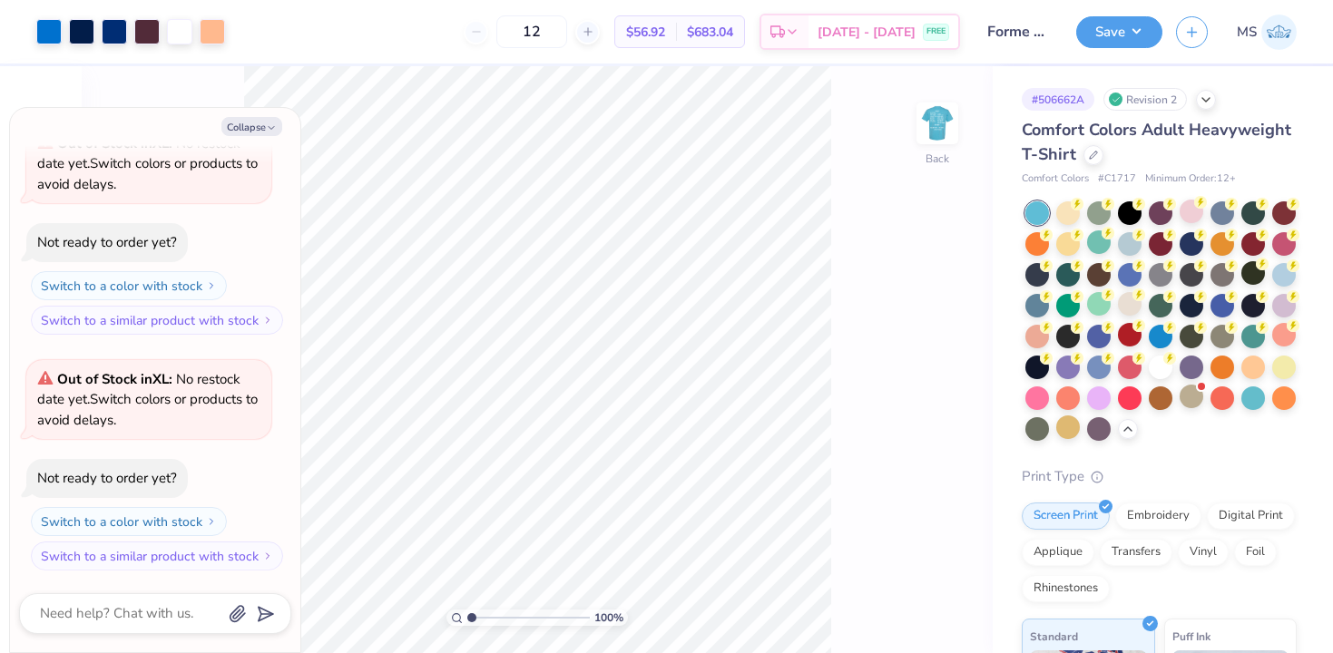
type textarea "x"
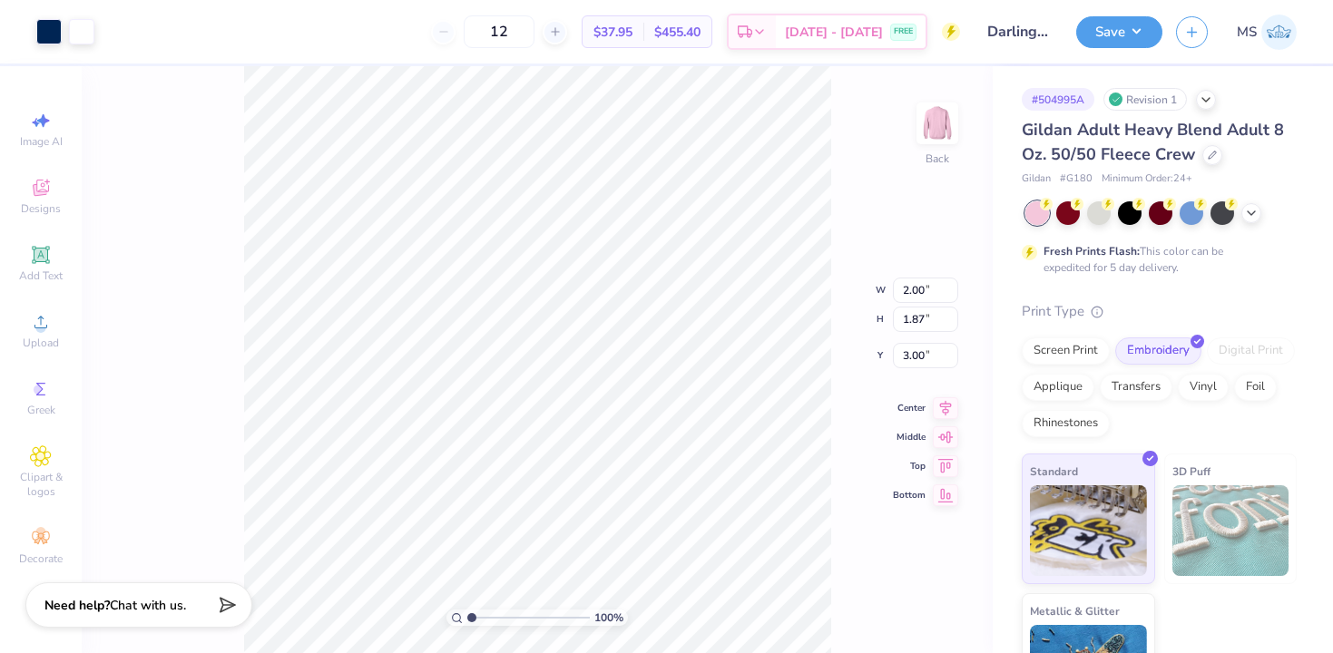
type input "3.13"
type input "2.93"
type input "3.43"
type input "3.20"
click at [1248, 209] on icon at bounding box center [1251, 211] width 15 height 15
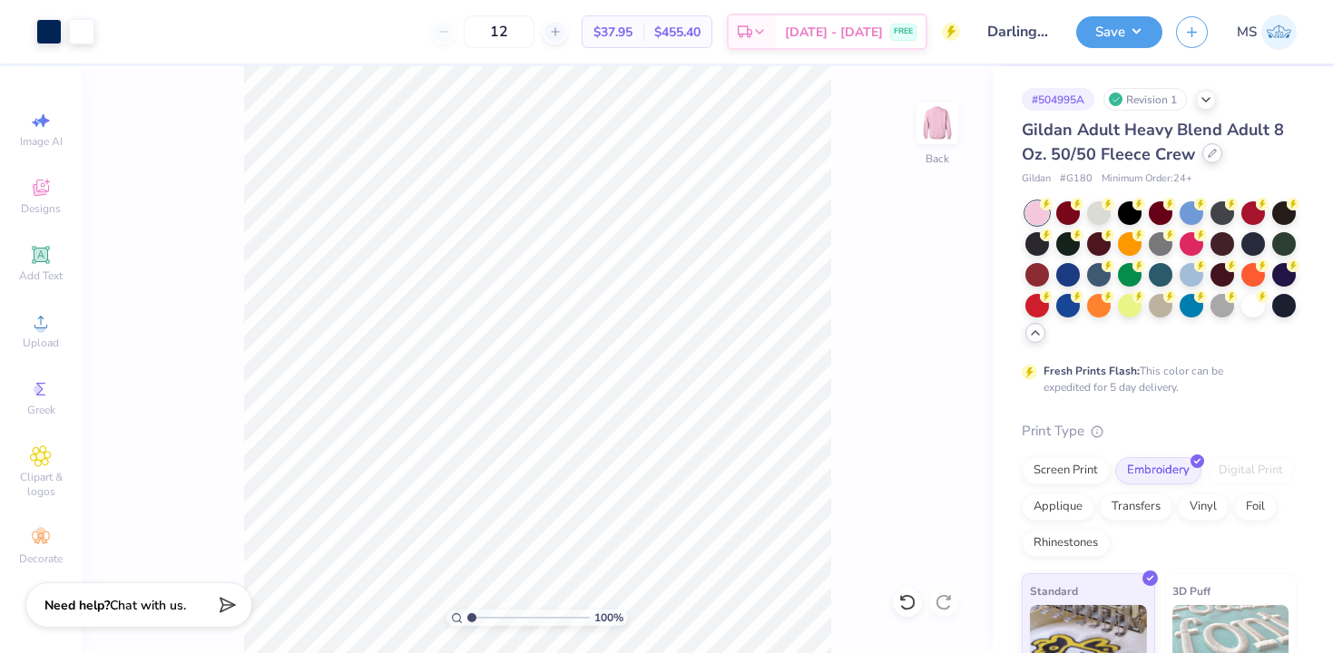
click at [1211, 162] on div at bounding box center [1212, 153] width 20 height 20
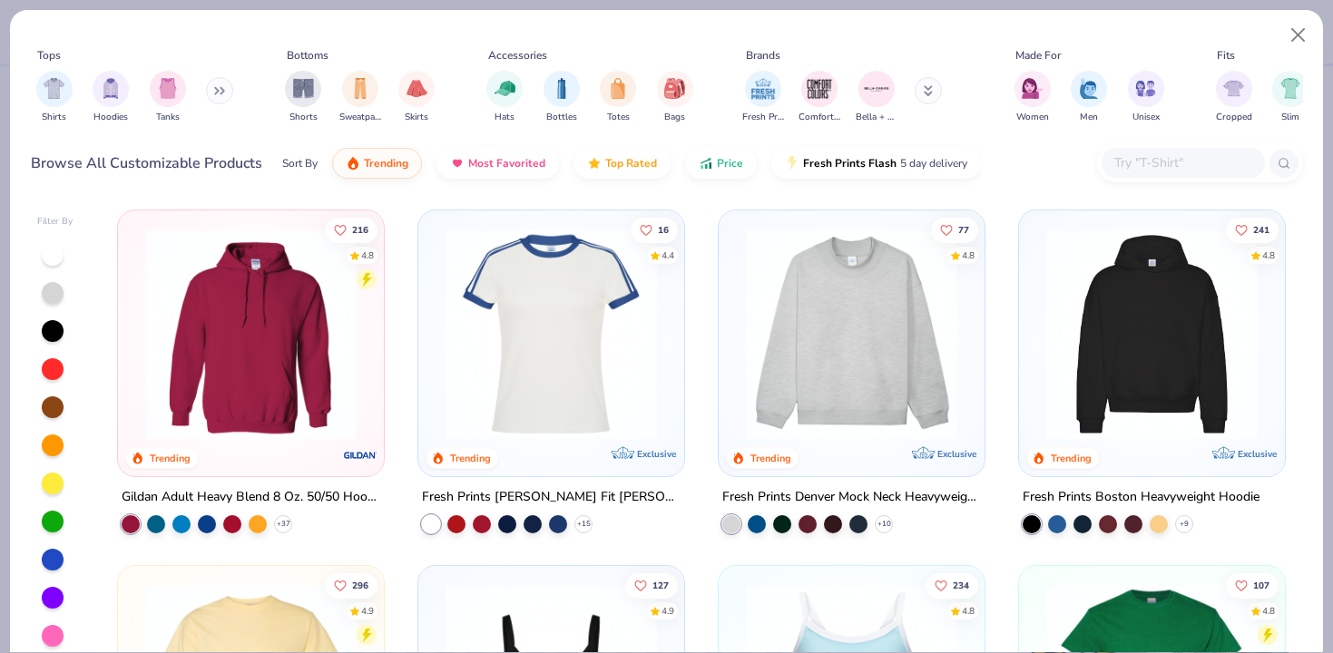
click at [1125, 169] on input "text" at bounding box center [1182, 162] width 140 height 21
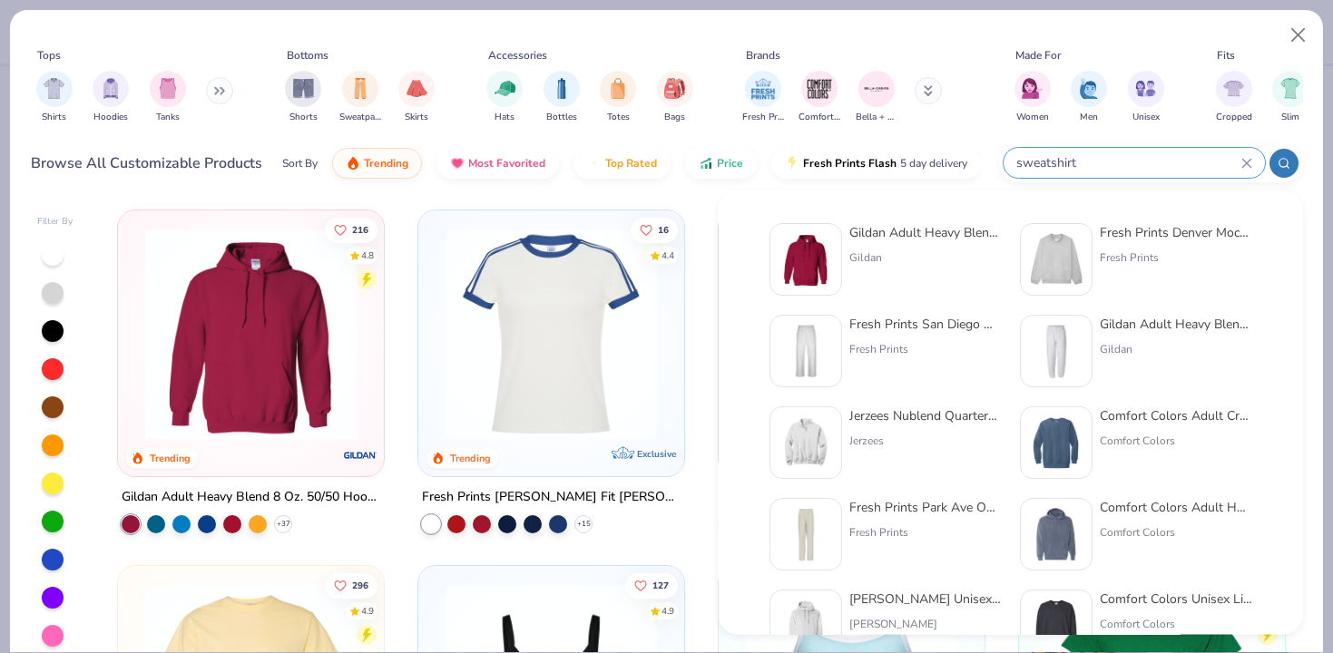
type input "sweatshirt"
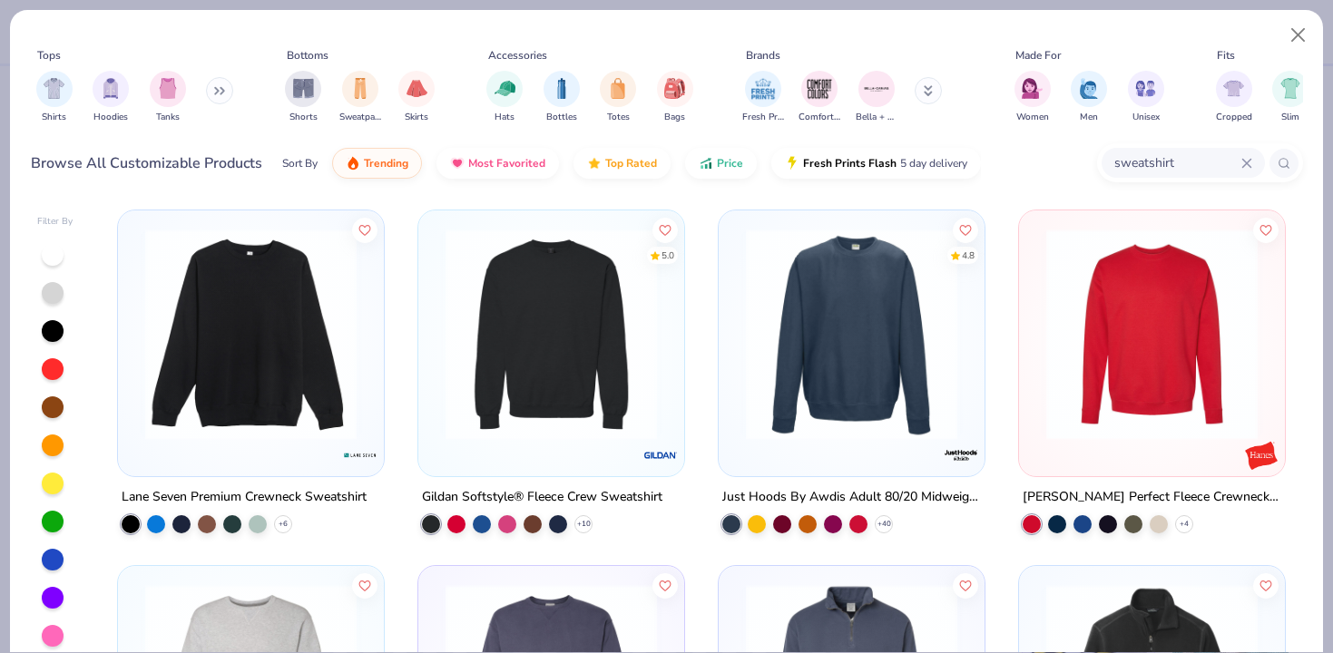
click at [53, 625] on div at bounding box center [53, 636] width 22 height 22
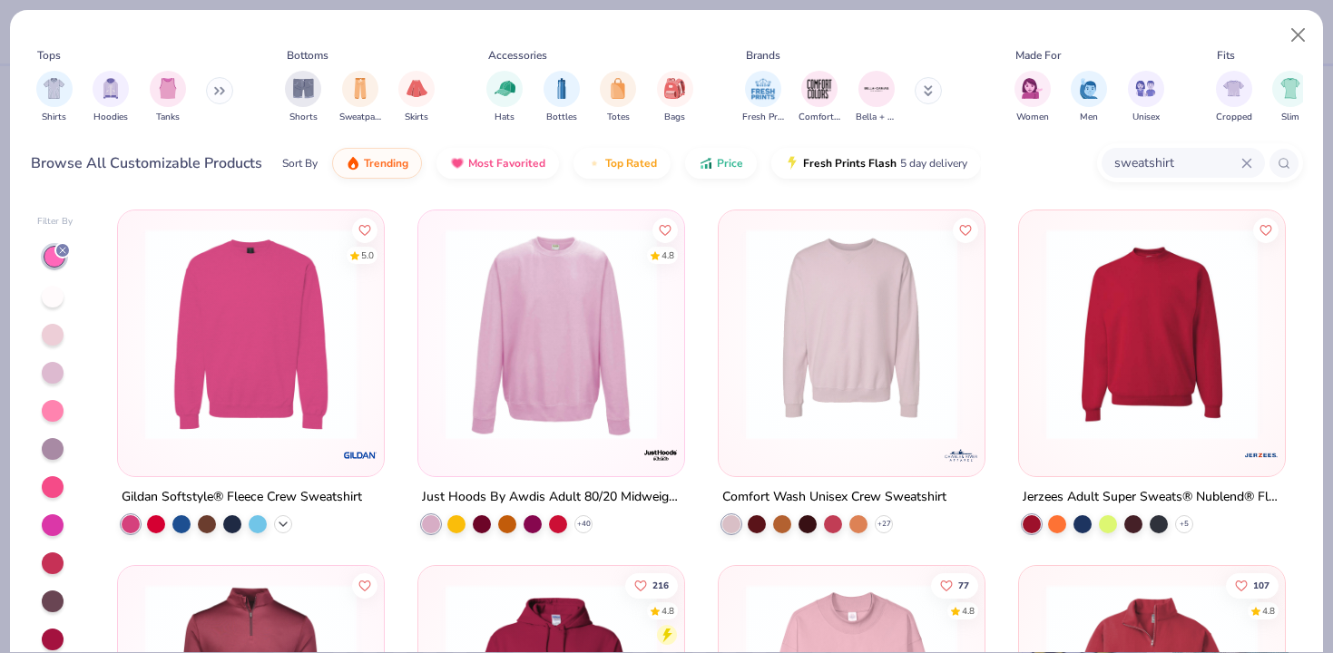
click at [283, 523] on polyline at bounding box center [282, 525] width 7 height 4
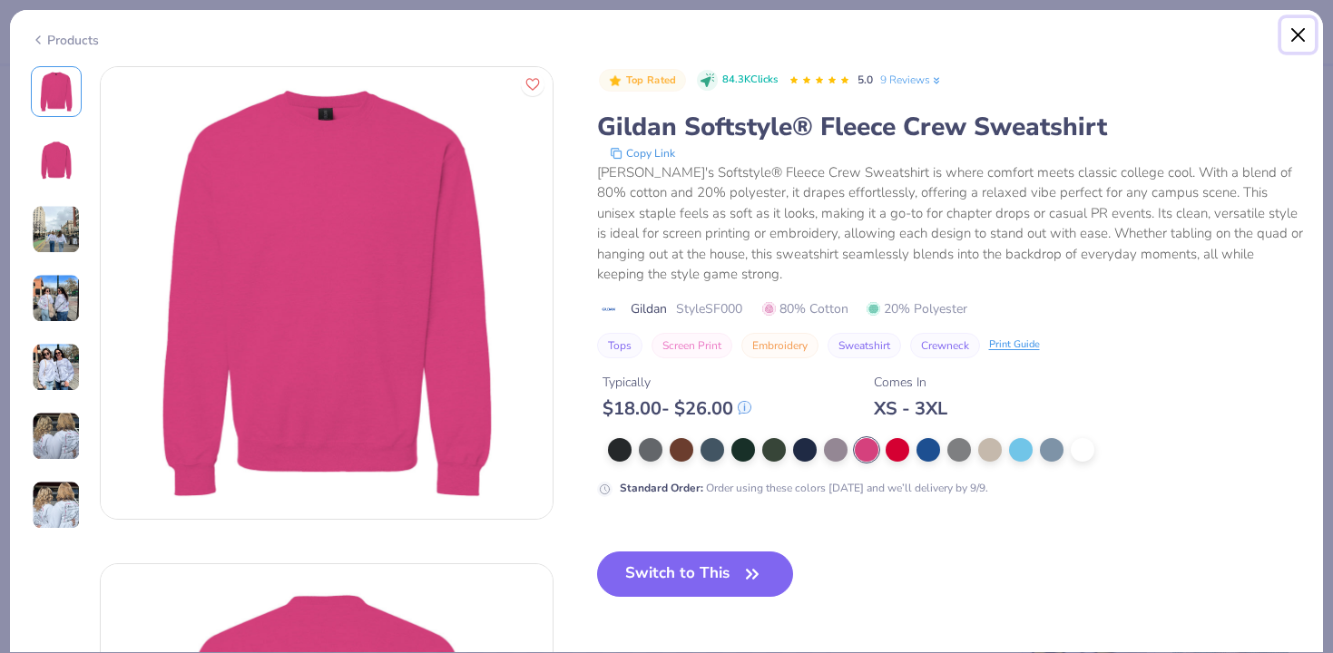
click at [1298, 34] on button "Close" at bounding box center [1298, 35] width 34 height 34
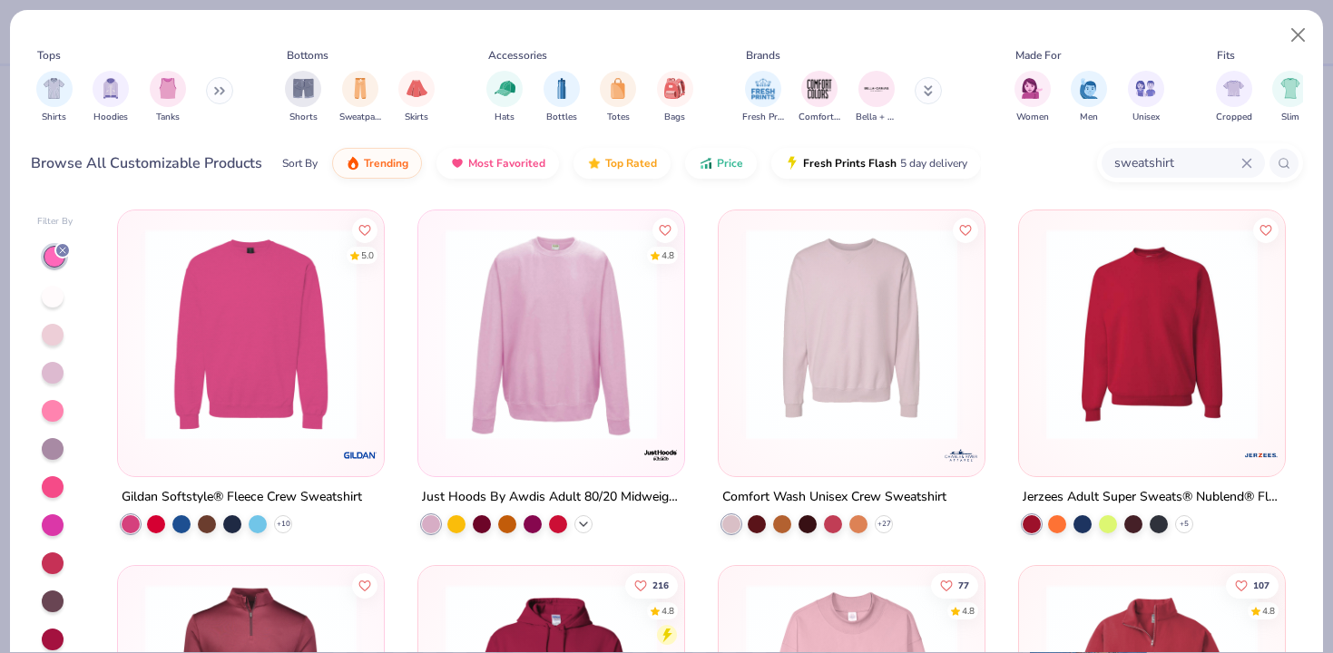
click at [589, 519] on icon at bounding box center [583, 524] width 15 height 15
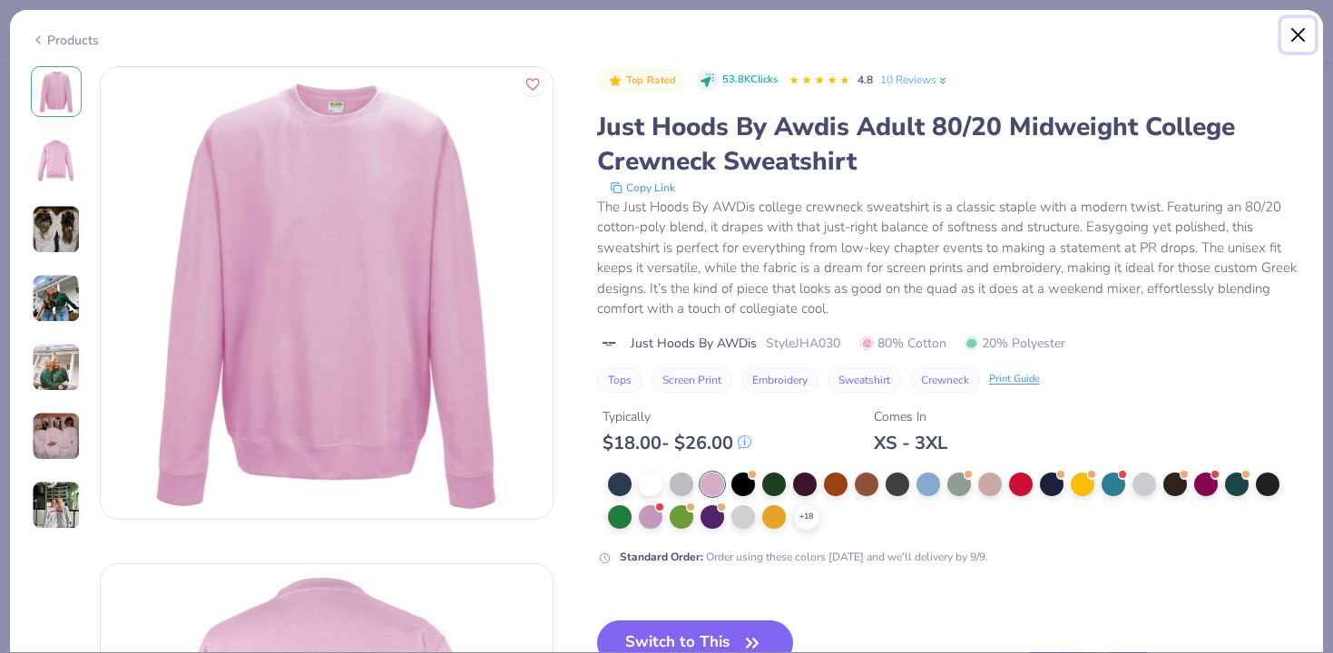
click at [1300, 28] on button "Close" at bounding box center [1298, 35] width 34 height 34
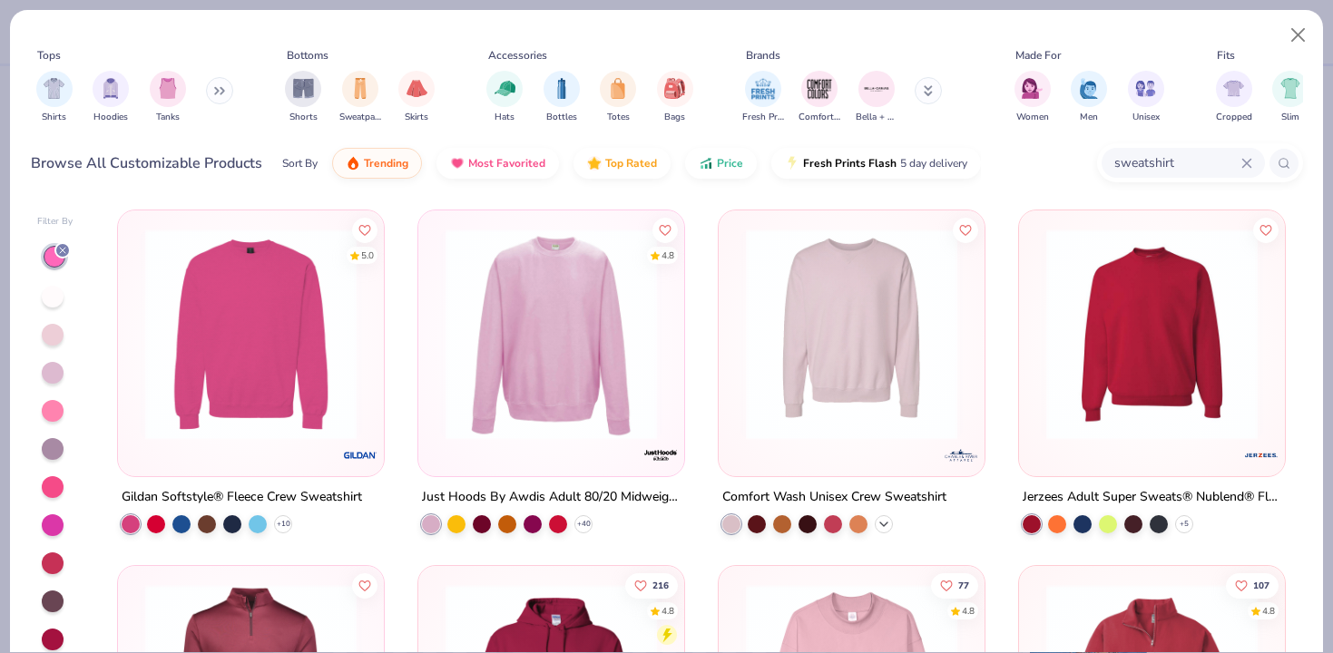
click at [885, 517] on icon at bounding box center [883, 524] width 15 height 15
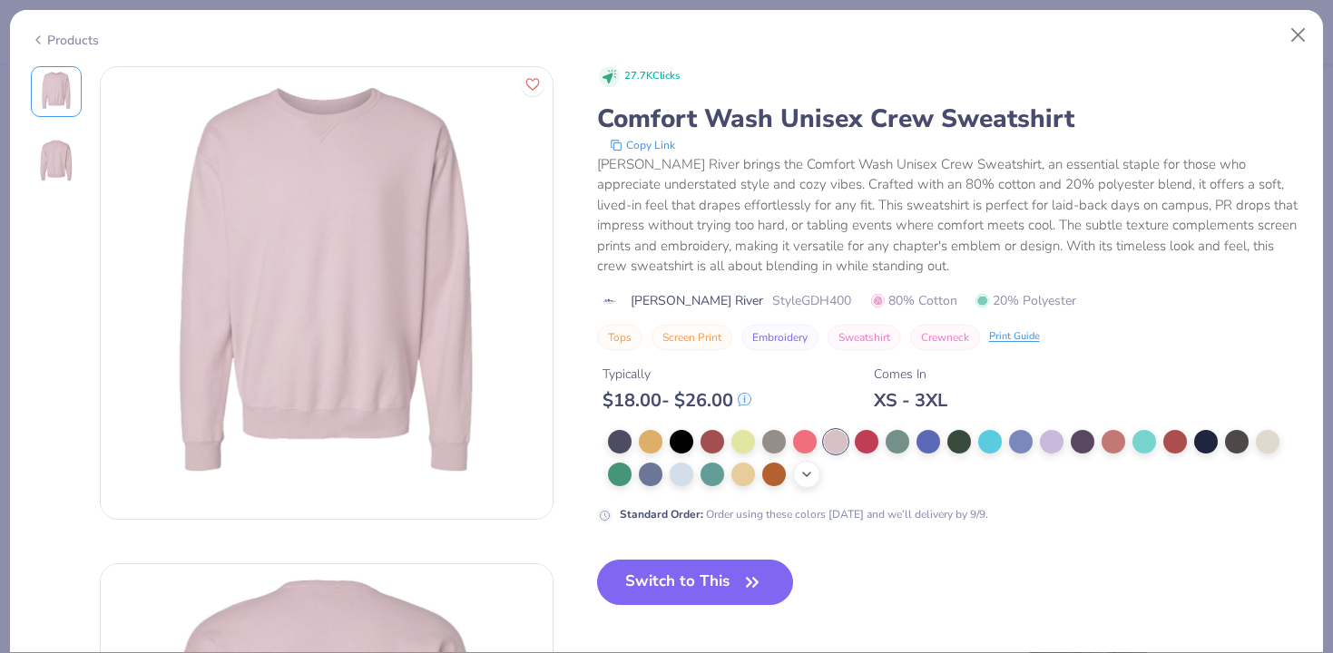
click at [801, 476] on icon at bounding box center [806, 474] width 15 height 15
click at [1300, 33] on button "Close" at bounding box center [1298, 35] width 34 height 34
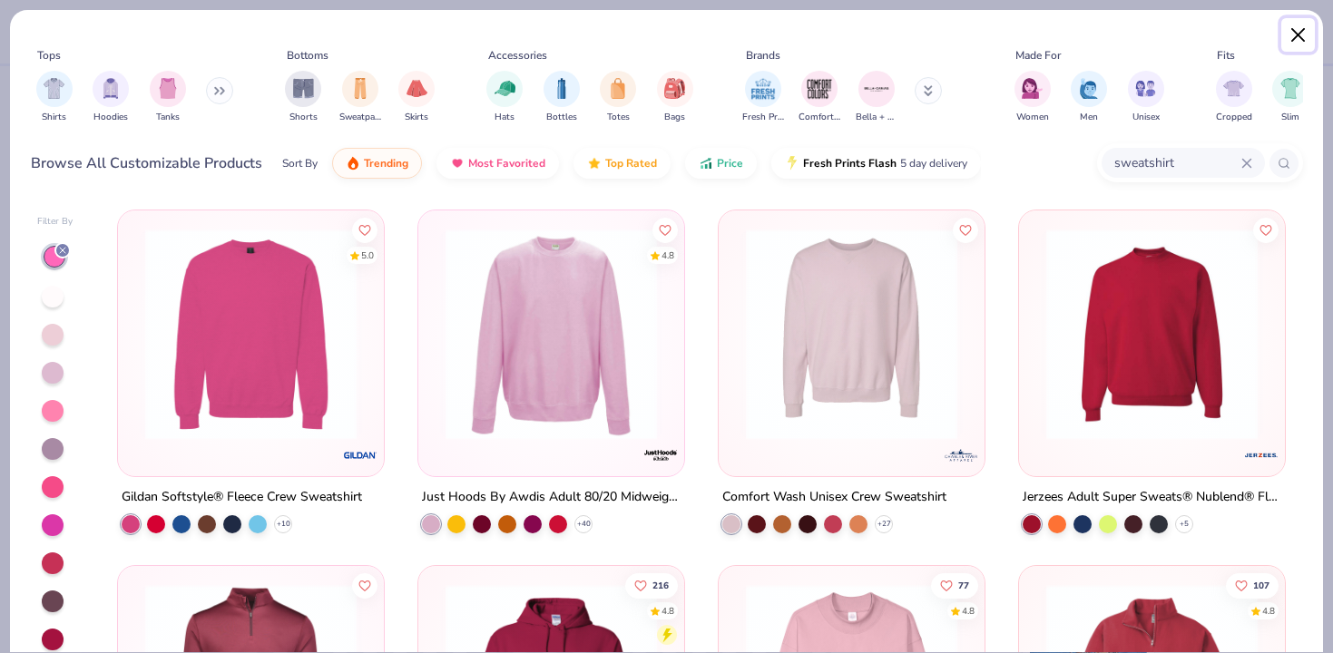
click at [1292, 36] on button "Close" at bounding box center [1298, 35] width 34 height 34
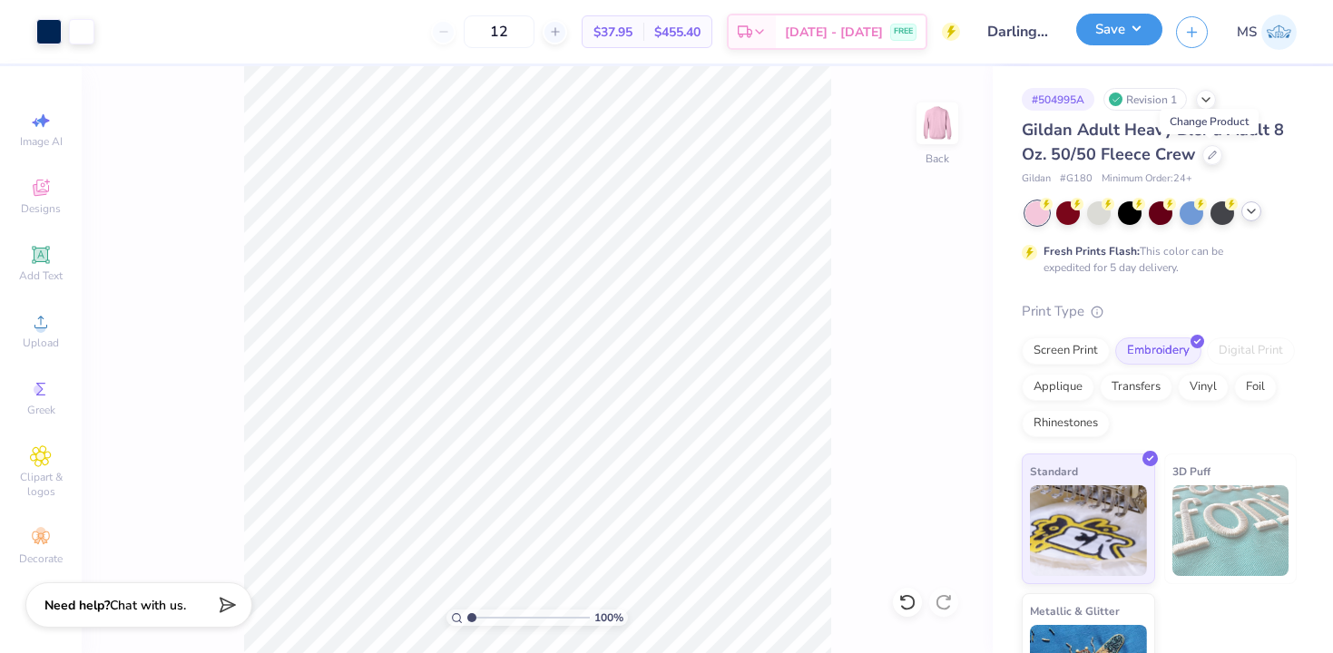
click at [1121, 29] on button "Save" at bounding box center [1119, 30] width 86 height 32
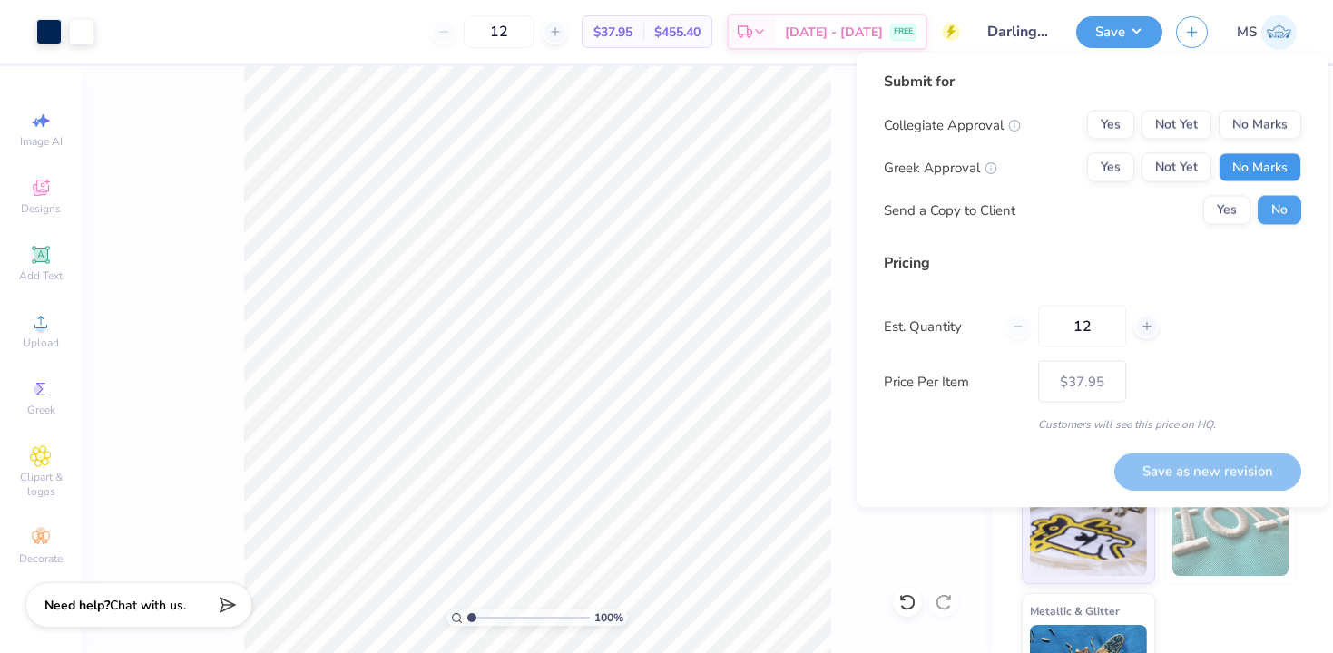
click at [1265, 172] on button "No Marks" at bounding box center [1259, 167] width 83 height 29
click at [1256, 124] on button "No Marks" at bounding box center [1259, 125] width 83 height 29
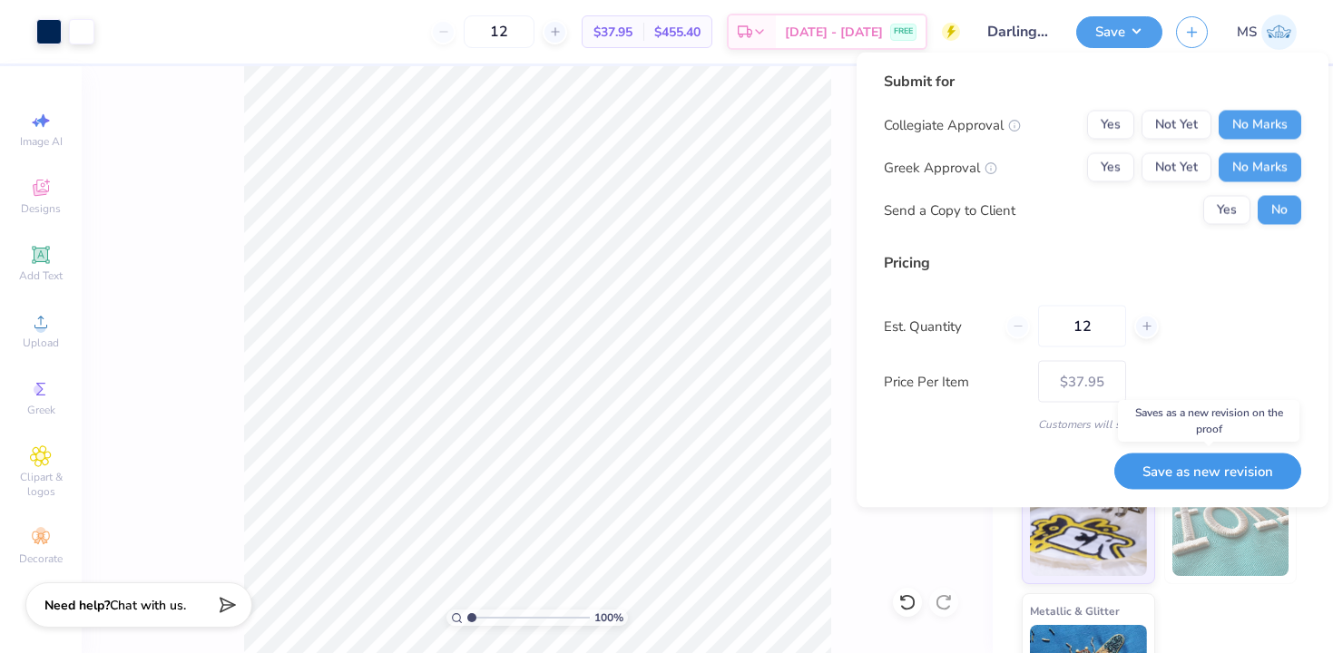
click at [1169, 466] on button "Save as new revision" at bounding box center [1207, 471] width 187 height 37
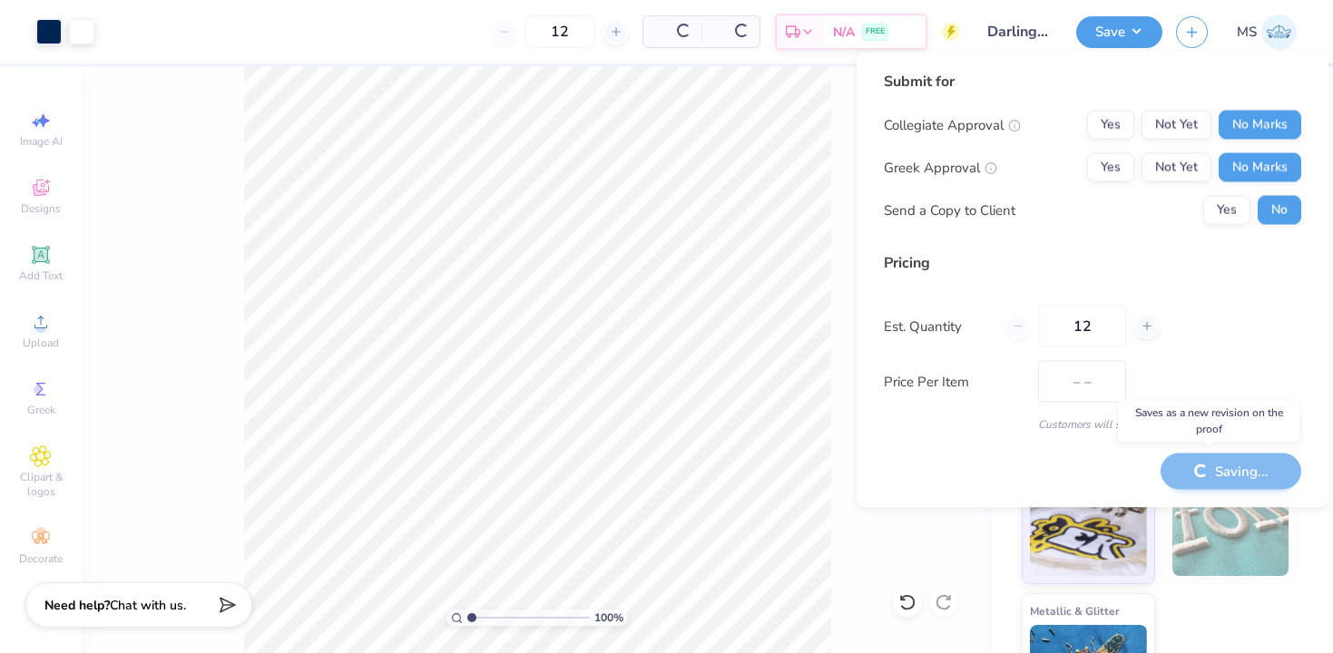
type input "$37.95"
